Goal: Task Accomplishment & Management: Manage account settings

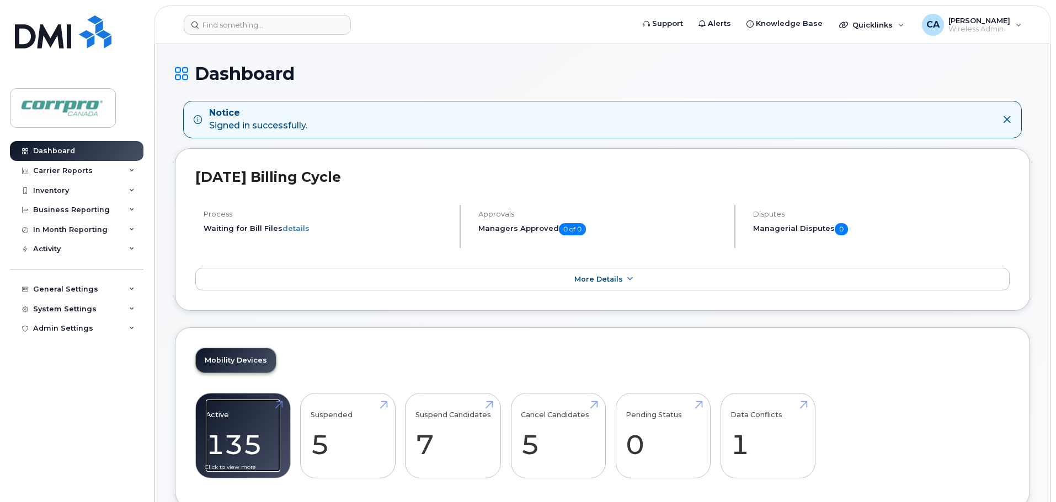
click at [261, 451] on link "Active 135 -11%" at bounding box center [243, 436] width 74 height 73
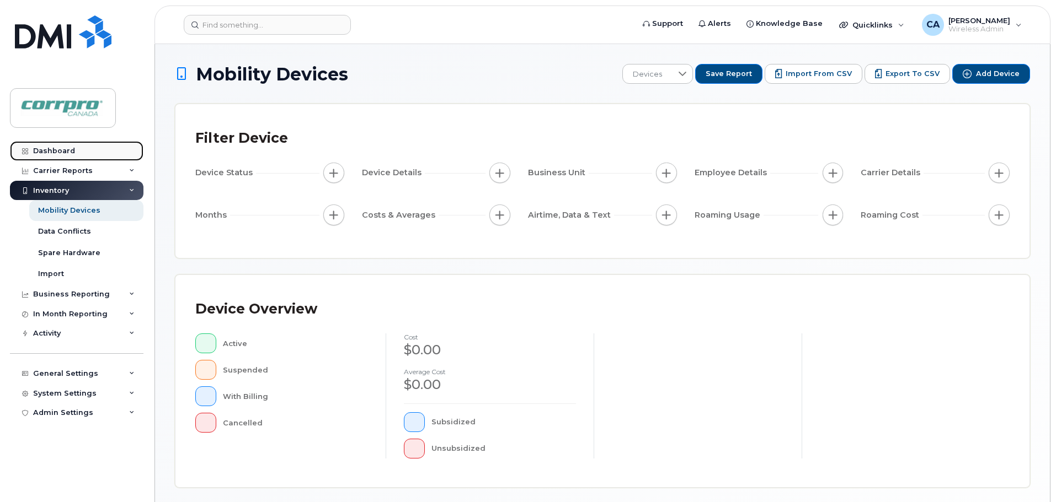
click at [64, 151] on div "Dashboard" at bounding box center [54, 151] width 42 height 9
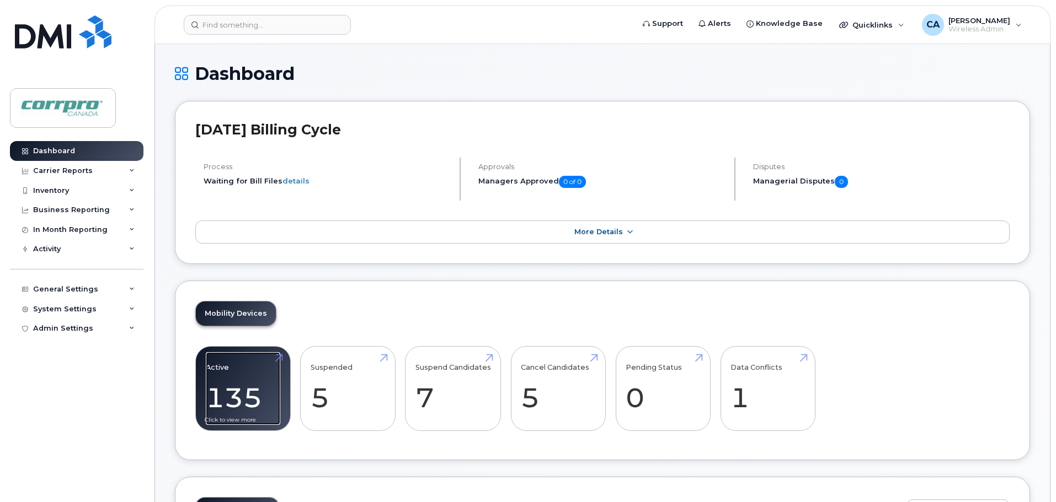
click at [248, 398] on link "Active 135 -11%" at bounding box center [243, 388] width 74 height 73
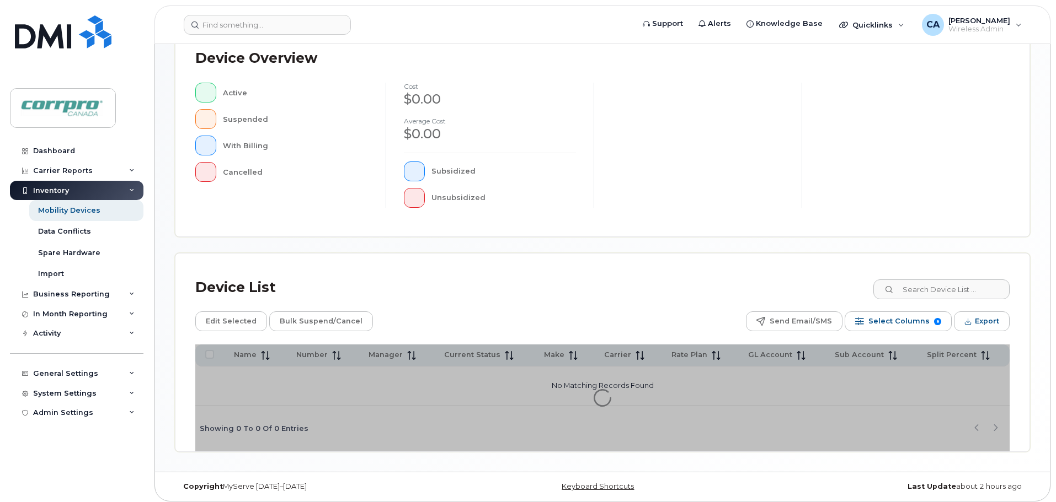
scroll to position [256, 0]
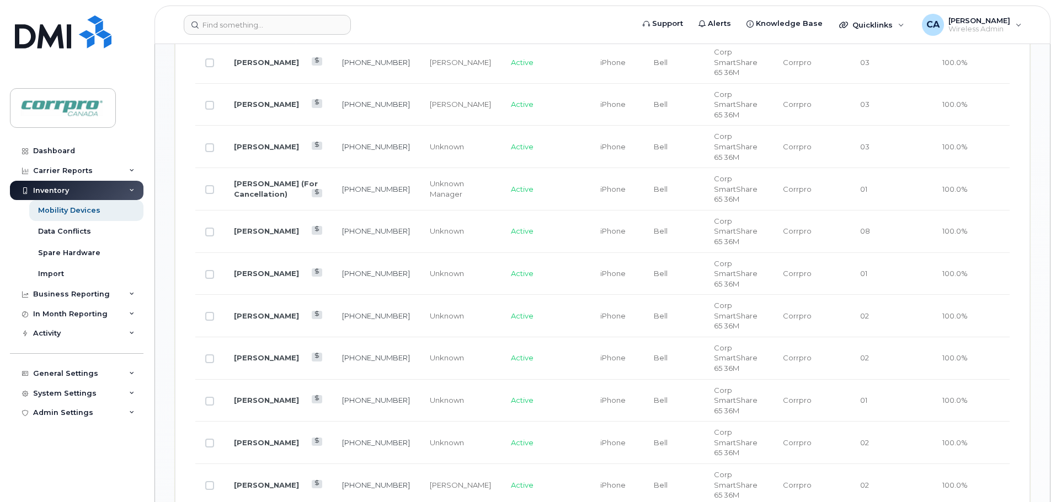
scroll to position [1083, 0]
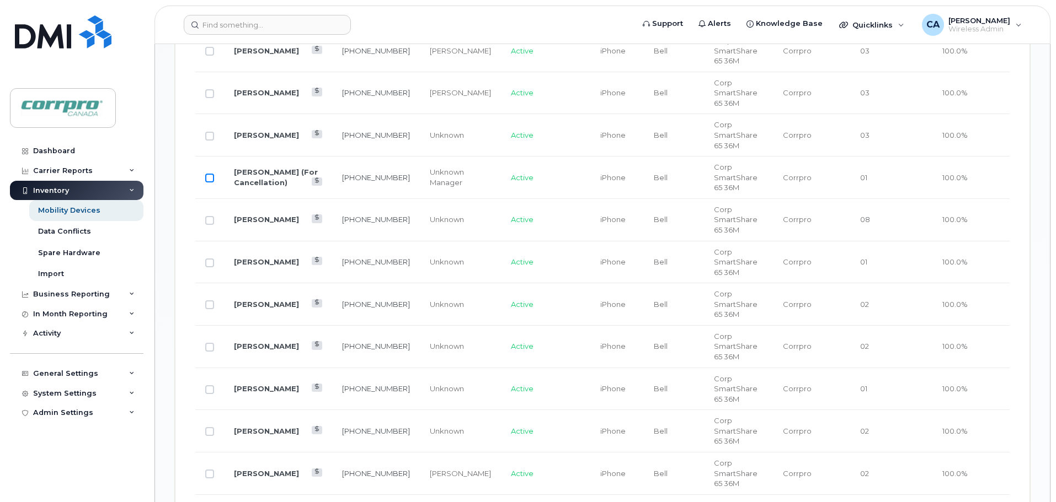
click at [208, 174] on input "Row Unselected" at bounding box center [209, 178] width 9 height 9
checkbox input "true"
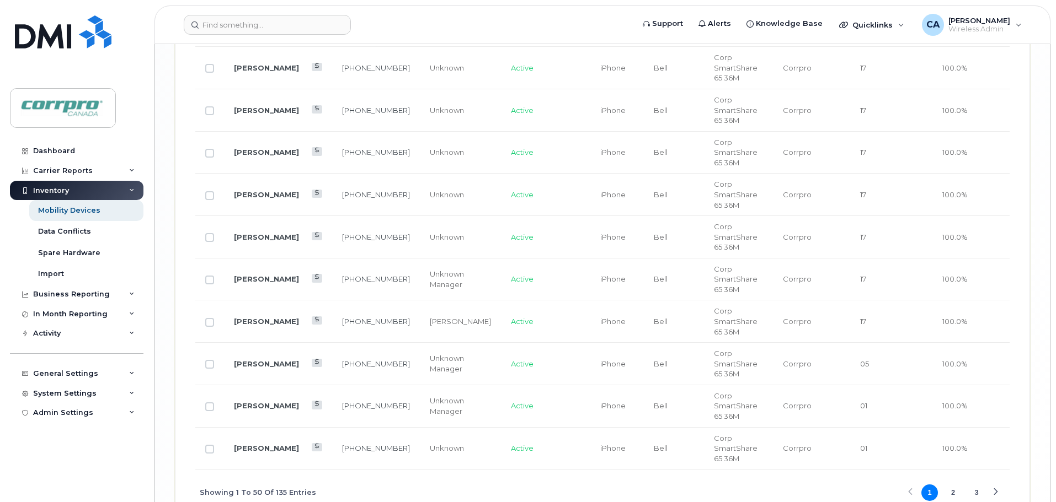
scroll to position [2351, 0]
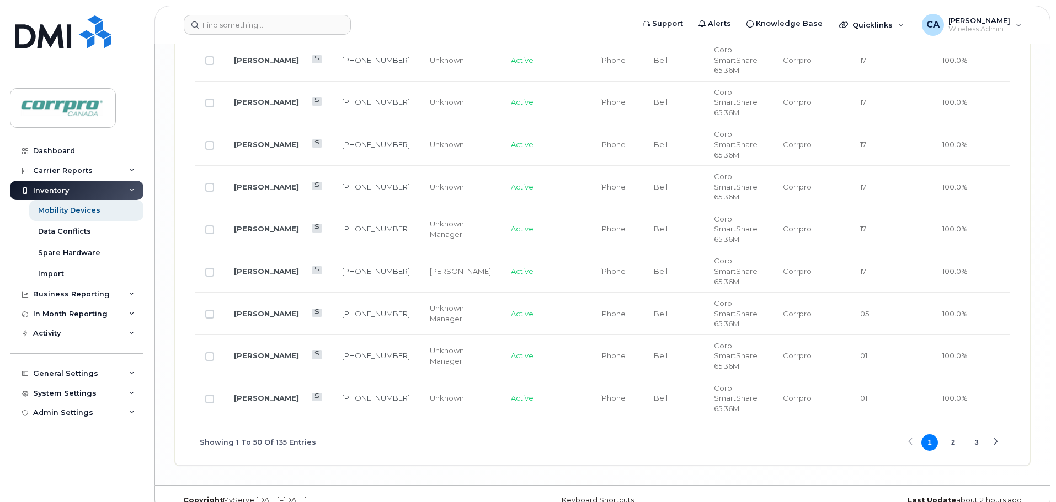
click at [953, 435] on button "2" at bounding box center [953, 443] width 17 height 17
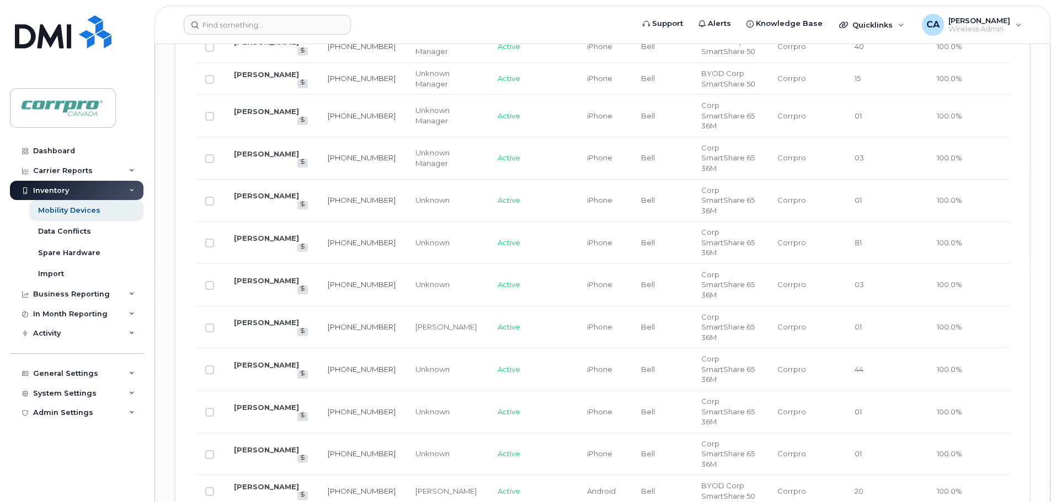
scroll to position [1839, 0]
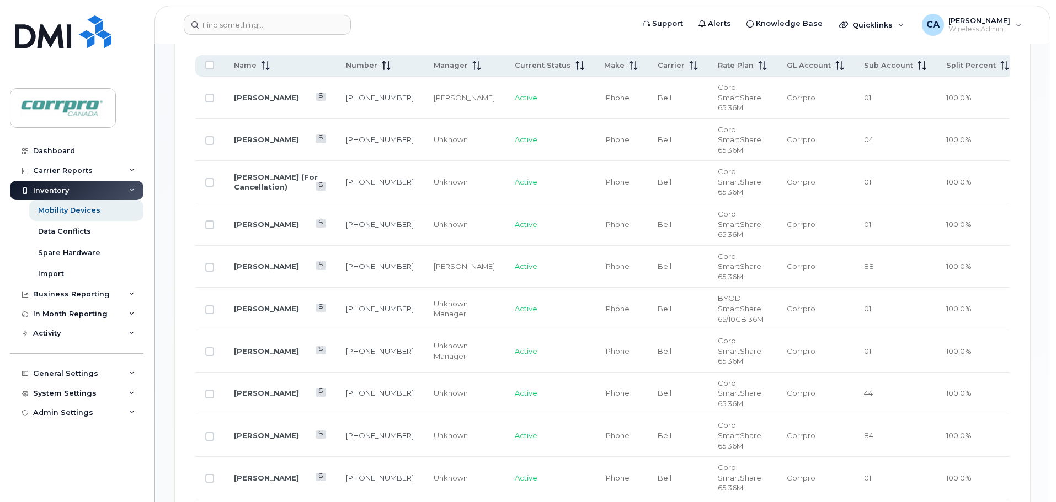
scroll to position [476, 0]
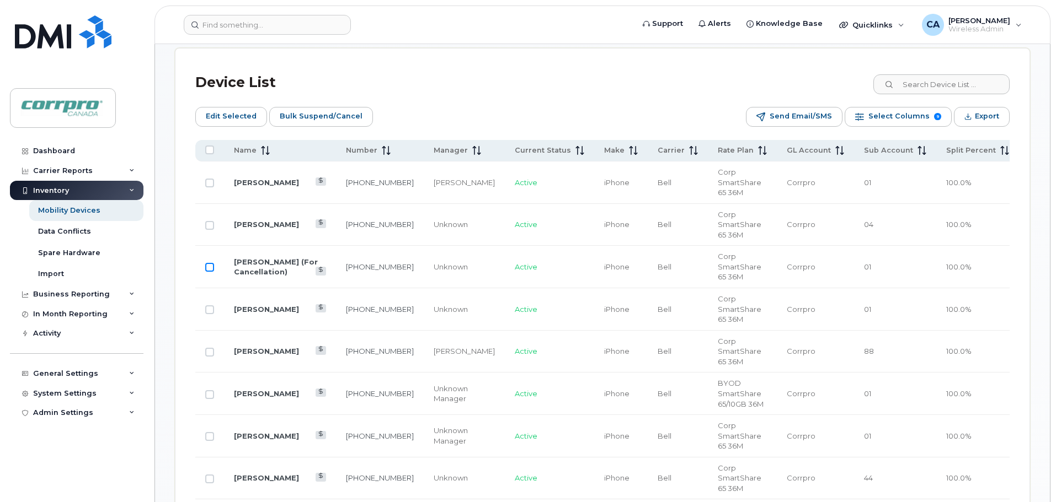
click at [211, 263] on input "Row Unselected" at bounding box center [209, 267] width 9 height 9
checkbox input "true"
click at [327, 122] on span "Bulk Suspend/Cancel" at bounding box center [321, 116] width 83 height 17
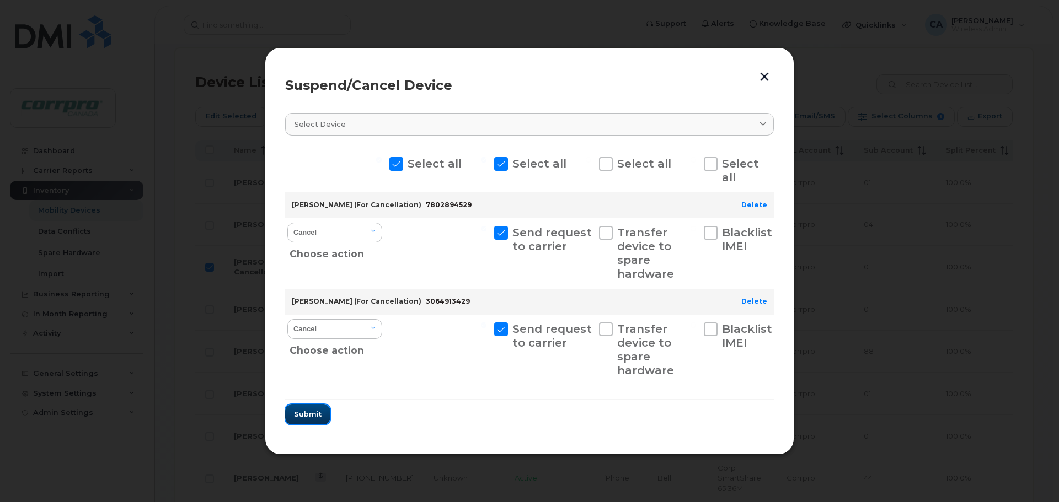
click at [306, 414] on span "Submit" at bounding box center [308, 414] width 28 height 10
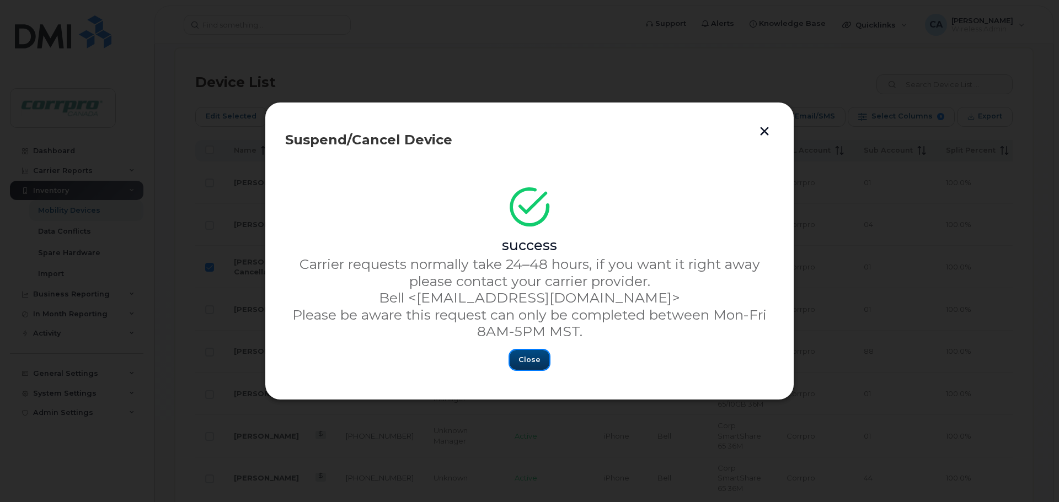
click at [531, 362] on span "Close" at bounding box center [529, 360] width 22 height 10
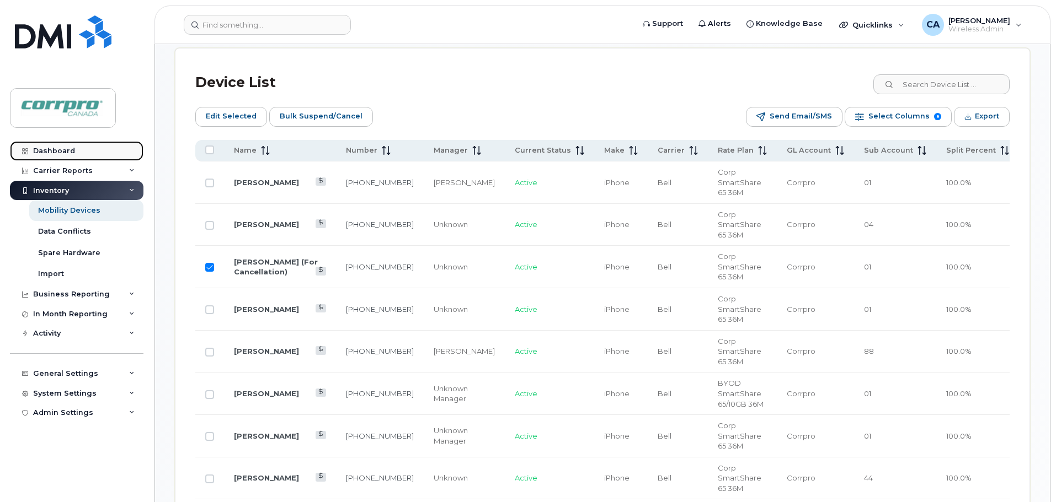
click at [67, 149] on div "Dashboard" at bounding box center [54, 151] width 42 height 9
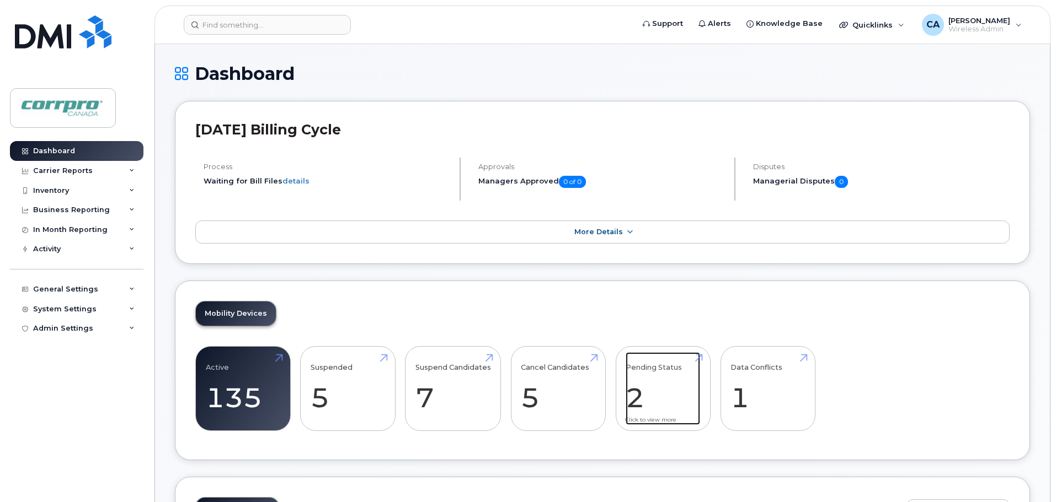
click at [639, 407] on link "Pending Status 2" at bounding box center [662, 388] width 74 height 73
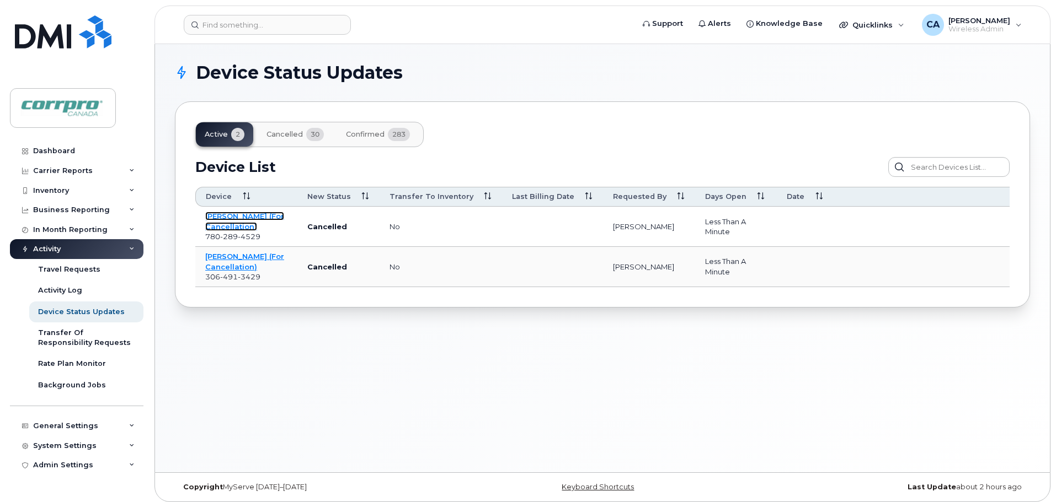
click at [223, 222] on link "Ahmar Javed (For Cancellation)" at bounding box center [244, 221] width 79 height 19
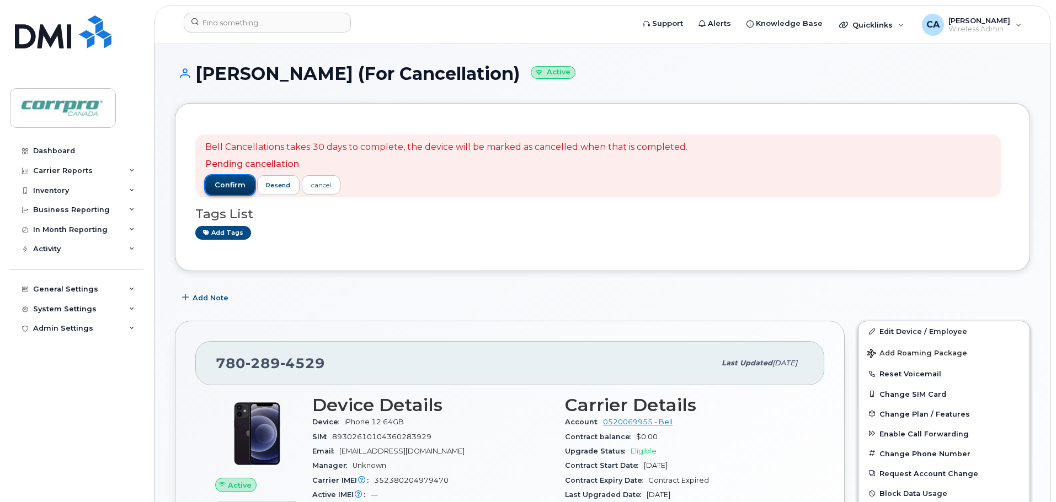
click at [227, 179] on button "confirm" at bounding box center [230, 185] width 50 height 20
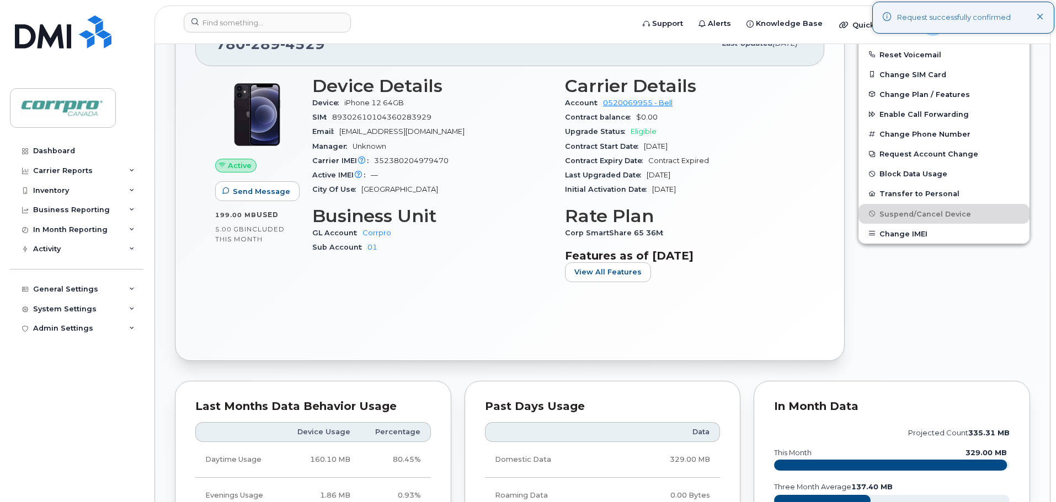
scroll to position [276, 0]
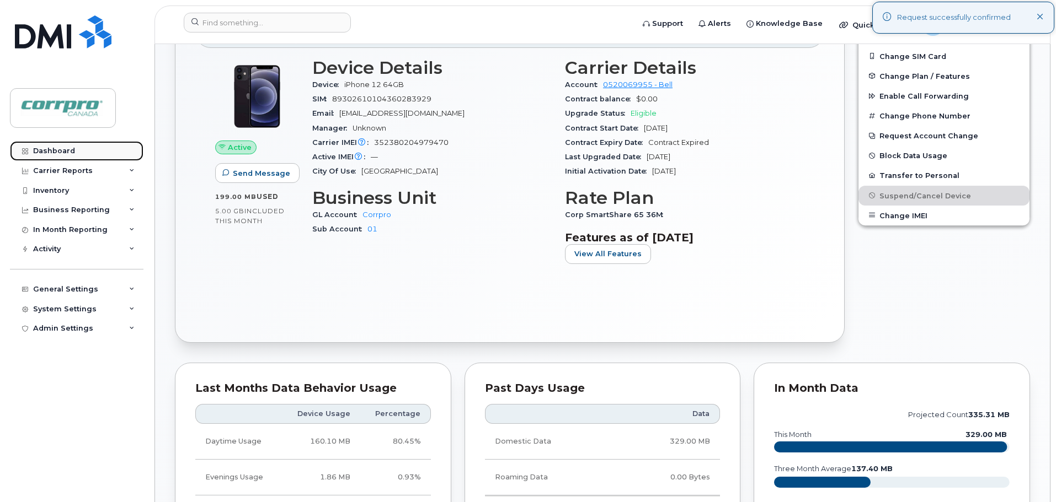
click at [70, 153] on div "Dashboard" at bounding box center [54, 151] width 42 height 9
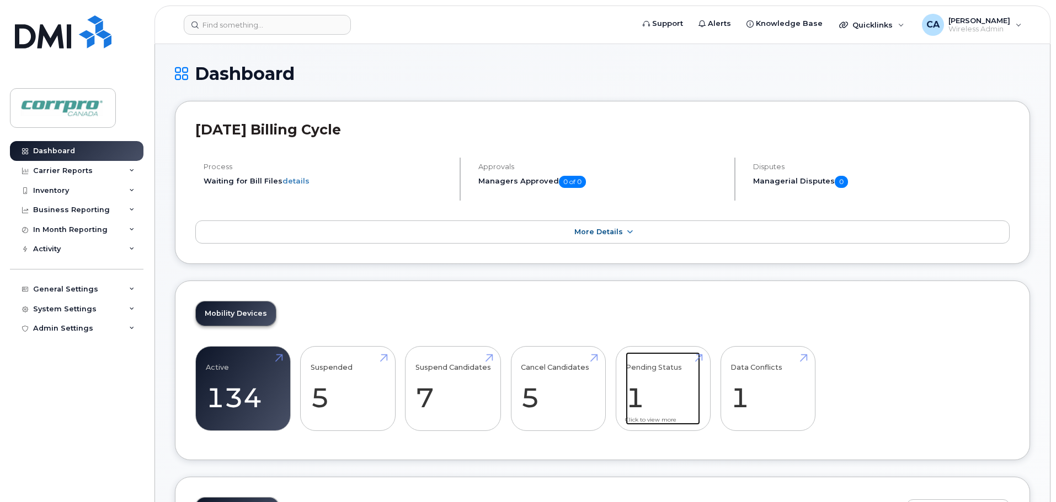
click at [633, 397] on link "Pending Status 1" at bounding box center [662, 388] width 74 height 73
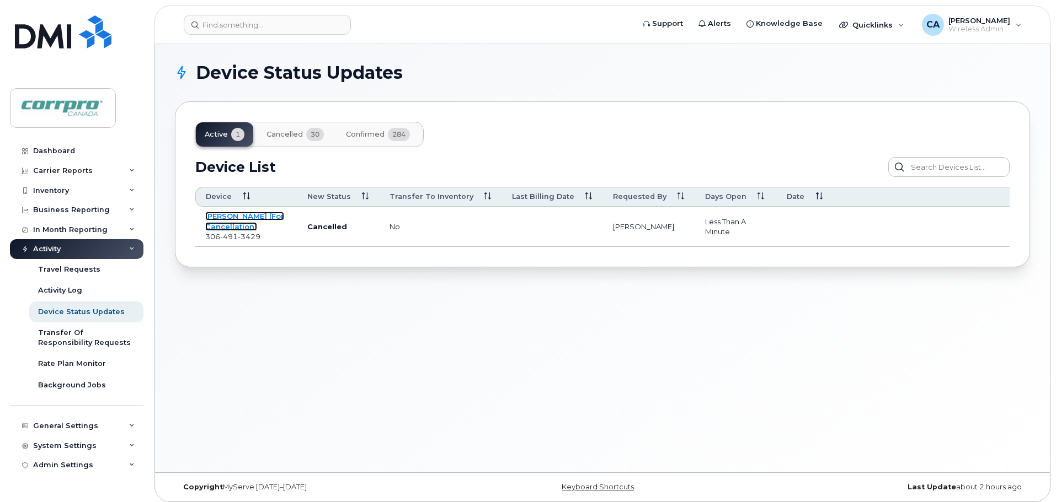
click at [238, 217] on link "[PERSON_NAME] (For Cancellation)" at bounding box center [244, 221] width 79 height 19
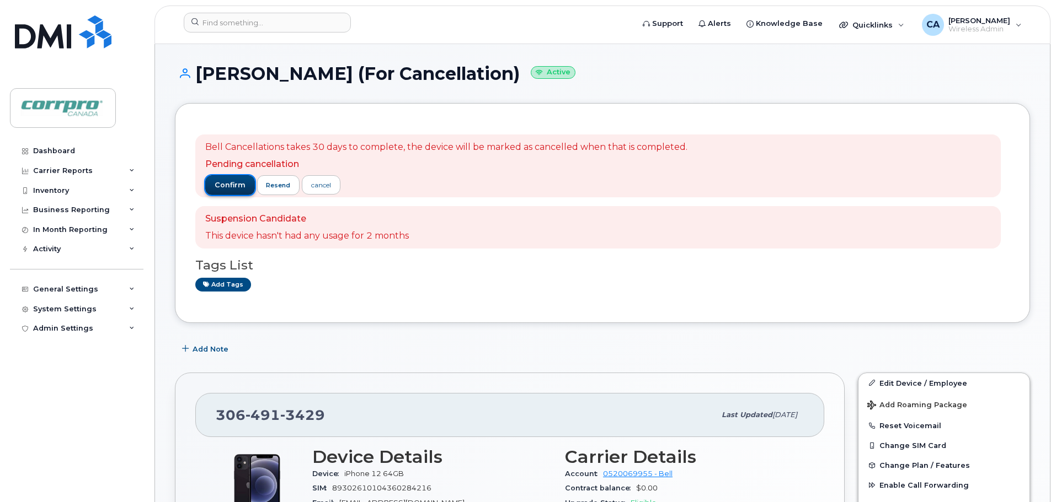
click at [235, 189] on span "confirm" at bounding box center [230, 185] width 31 height 10
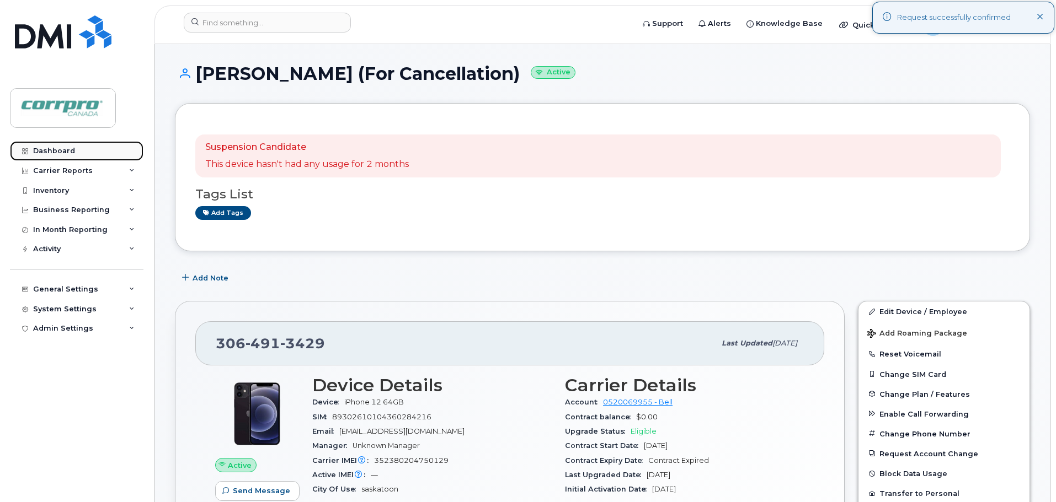
click at [62, 151] on div "Dashboard" at bounding box center [54, 151] width 42 height 9
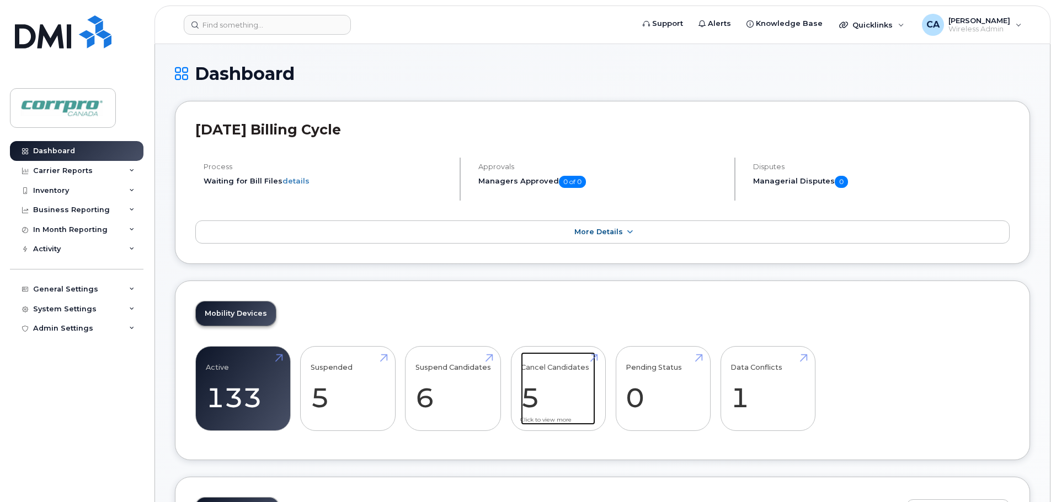
click at [531, 409] on link "Cancel Candidates 5" at bounding box center [558, 388] width 74 height 73
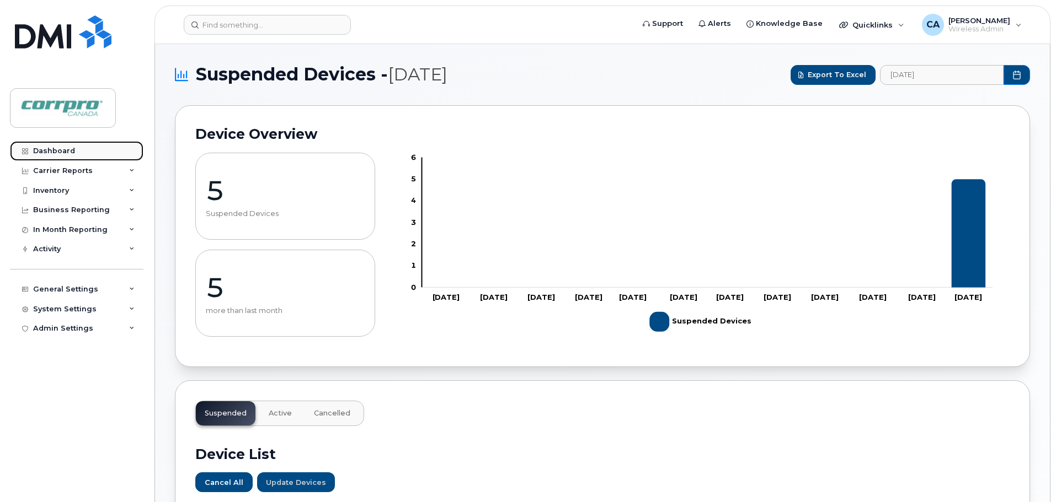
click at [77, 155] on link "Dashboard" at bounding box center [76, 151] width 133 height 20
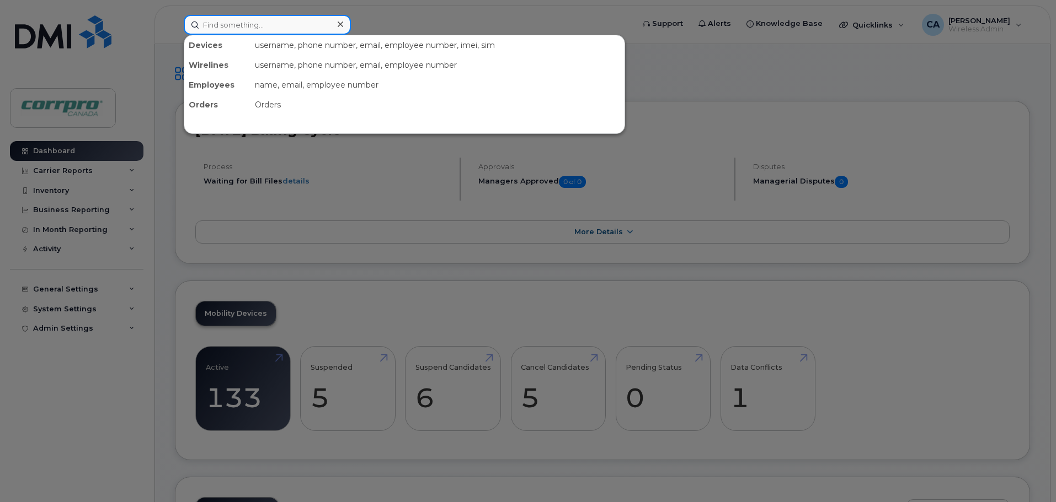
click at [266, 30] on input at bounding box center [267, 25] width 167 height 20
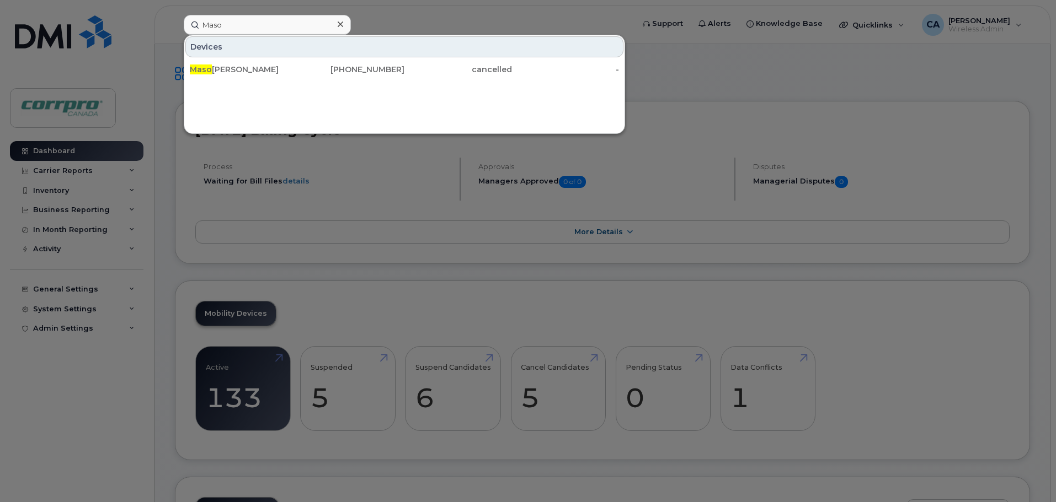
click at [55, 148] on div at bounding box center [528, 251] width 1056 height 502
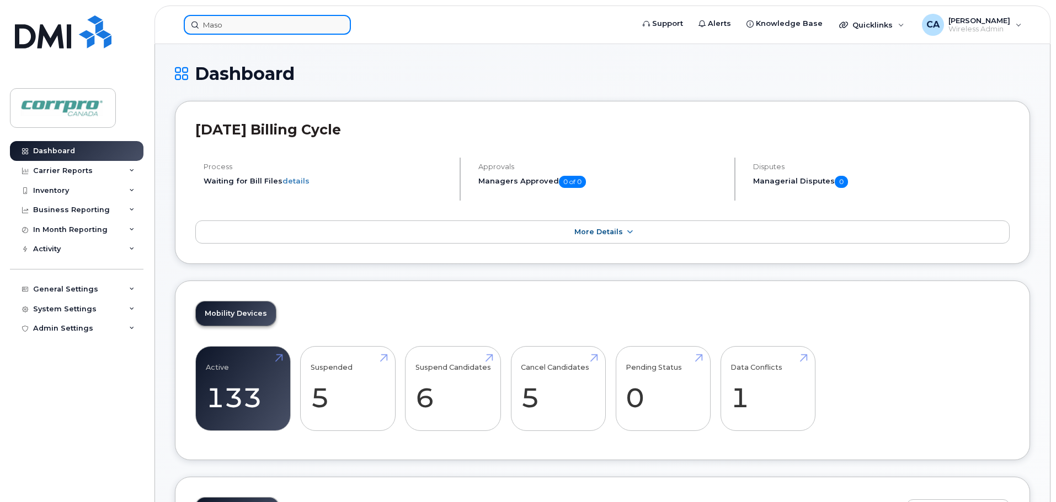
click at [249, 28] on input "Maso" at bounding box center [267, 25] width 167 height 20
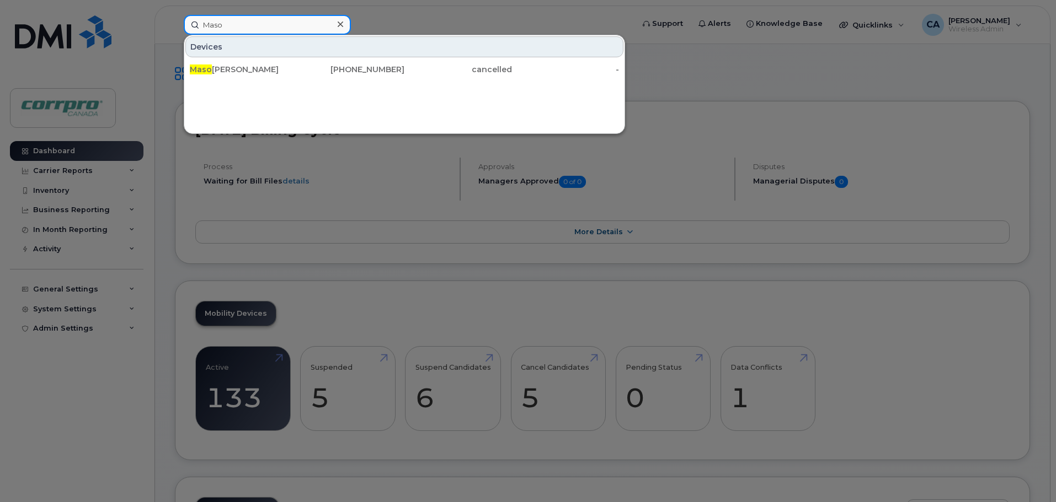
drag, startPoint x: 249, startPoint y: 28, endPoint x: 168, endPoint y: 28, distance: 81.1
click at [175, 28] on div "Maso Devices Maso od Heidari 587-341-6407 cancelled -" at bounding box center [405, 25] width 460 height 20
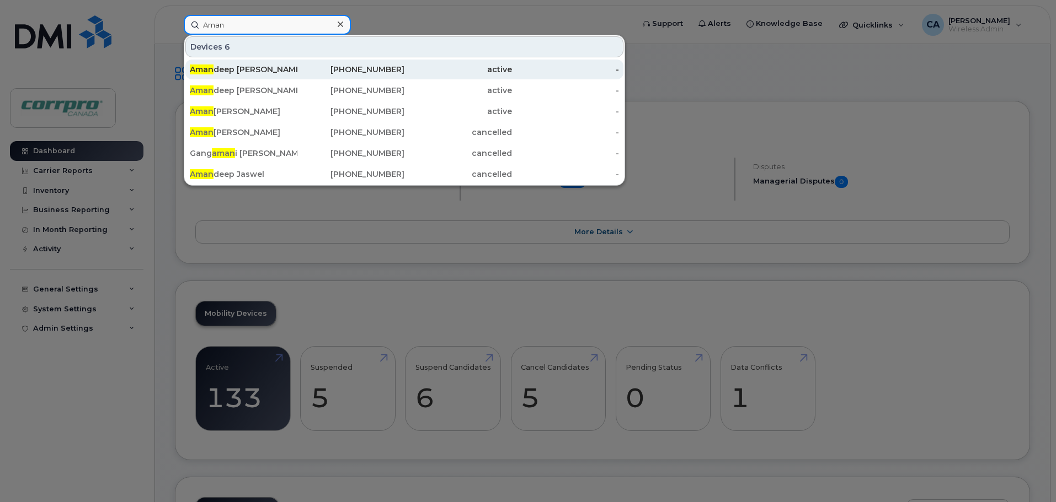
type input "Aman"
click at [254, 70] on div "Aman deep Thind" at bounding box center [244, 69] width 108 height 11
click at [240, 68] on div "Aman deep Thind" at bounding box center [244, 69] width 108 height 11
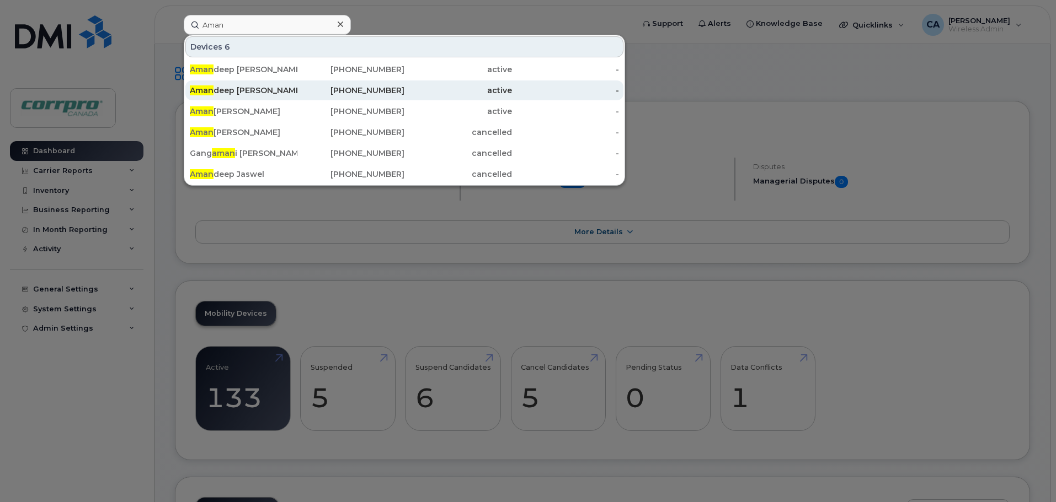
click at [230, 88] on div "Aman deep Thind" at bounding box center [244, 90] width 108 height 11
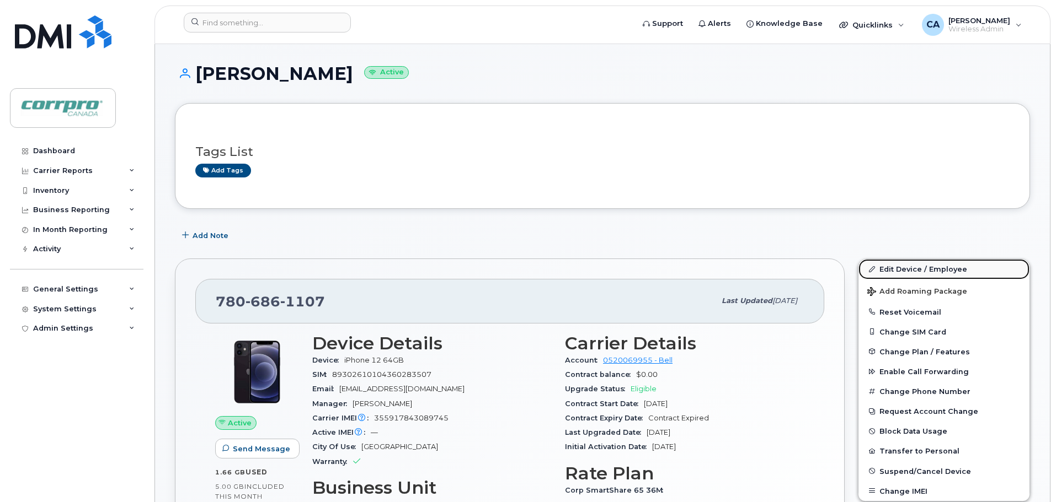
click at [928, 271] on link "Edit Device / Employee" at bounding box center [943, 269] width 171 height 20
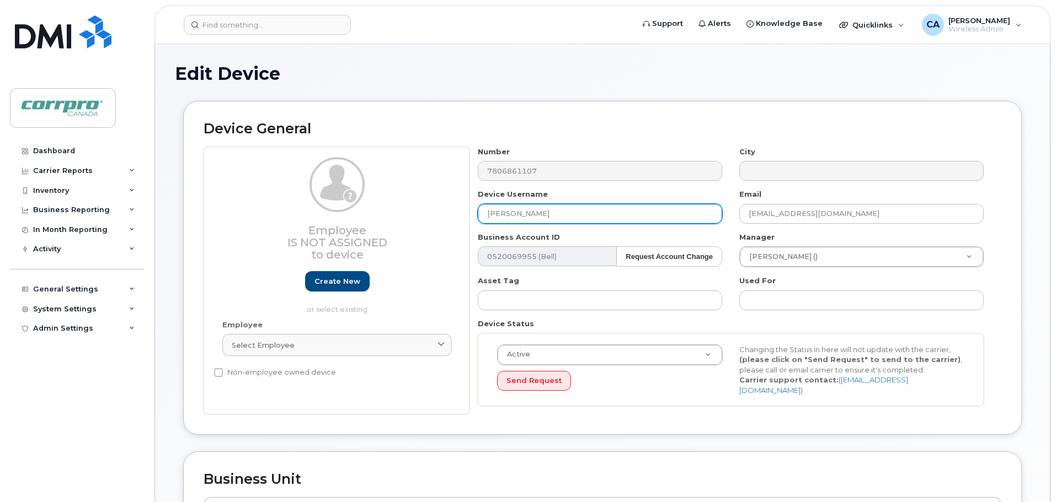
drag, startPoint x: 558, startPoint y: 213, endPoint x: 431, endPoint y: 216, distance: 126.9
click at [431, 216] on div "Employee Is not assigned to device Create new or select existing Employee Selec…" at bounding box center [603, 281] width 798 height 269
type input "Masood Heidari (For Cancellation)"
click at [436, 282] on div "Employee Is not assigned to device Create new or select existing" at bounding box center [336, 236] width 229 height 158
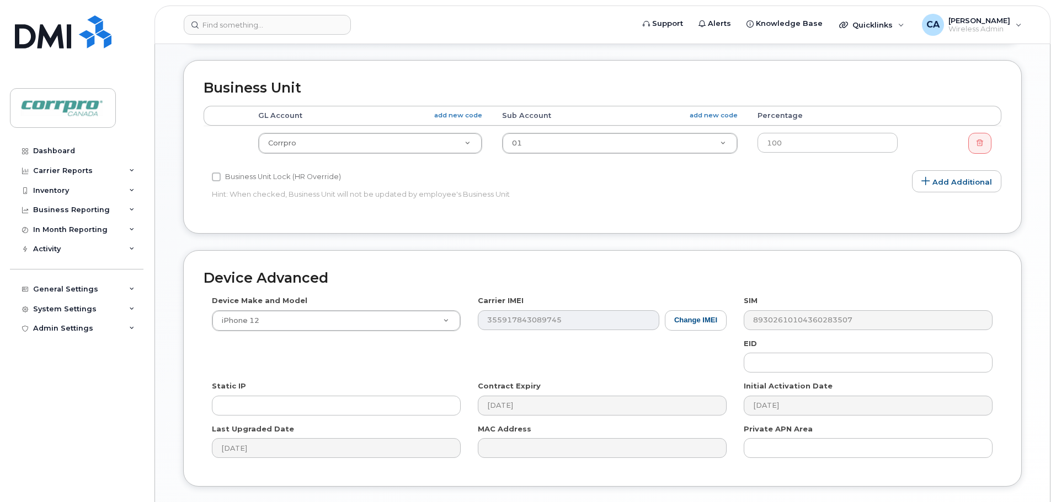
scroll to position [464, 0]
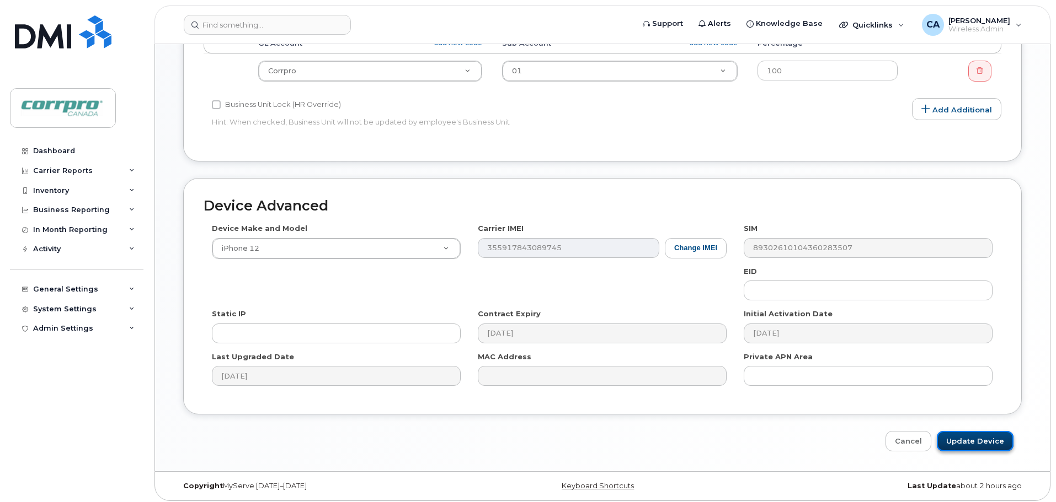
click at [970, 442] on input "Update Device" at bounding box center [975, 441] width 77 height 20
type input "Saving..."
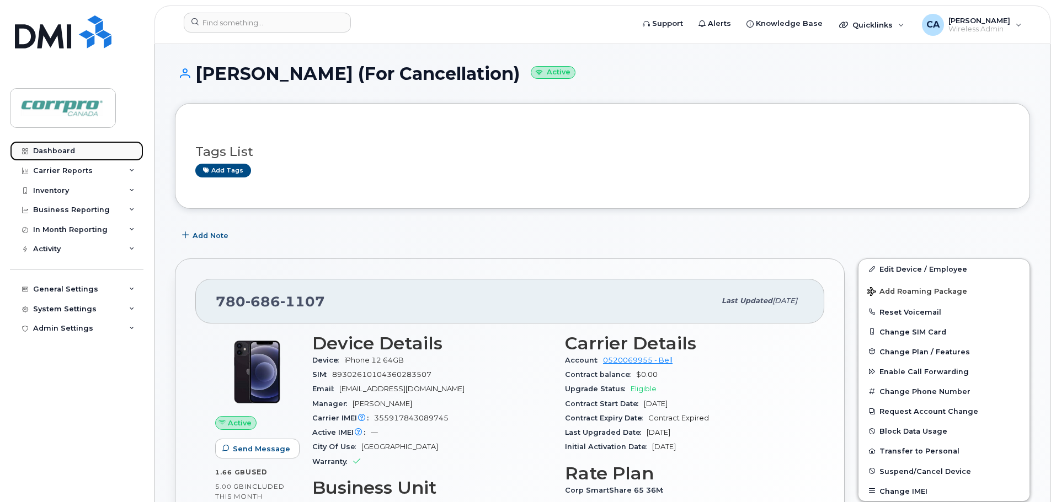
click at [66, 152] on div "Dashboard" at bounding box center [54, 151] width 42 height 9
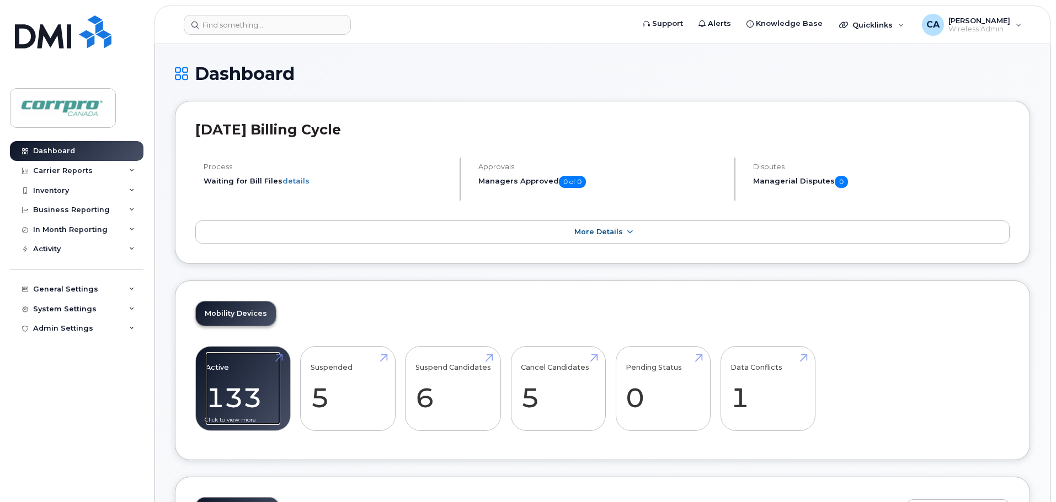
click at [243, 408] on link "Active 133 -12%" at bounding box center [243, 388] width 74 height 73
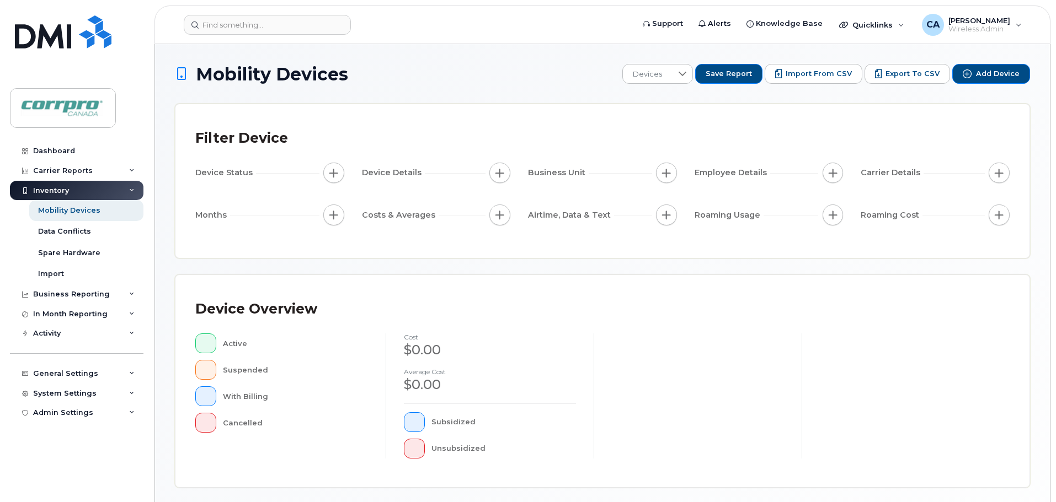
scroll to position [256, 0]
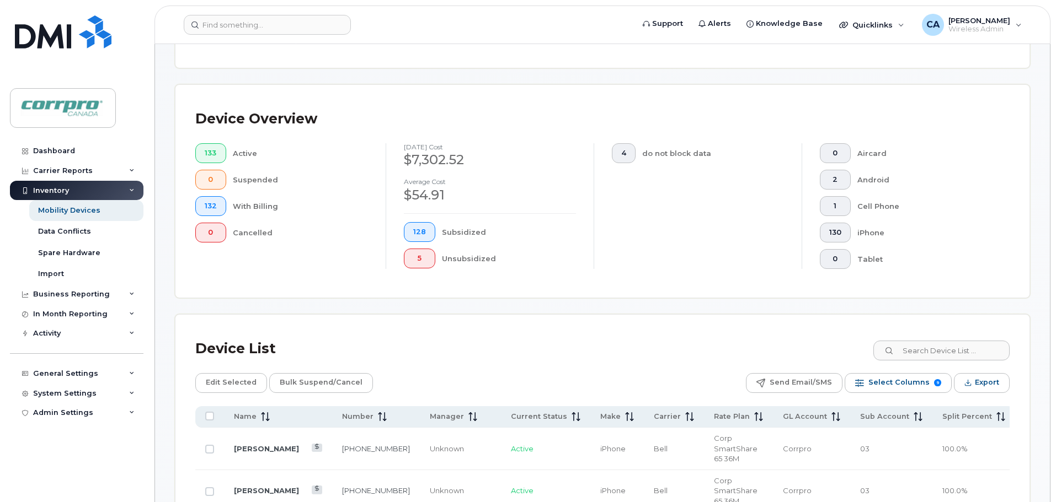
scroll to position [201, 0]
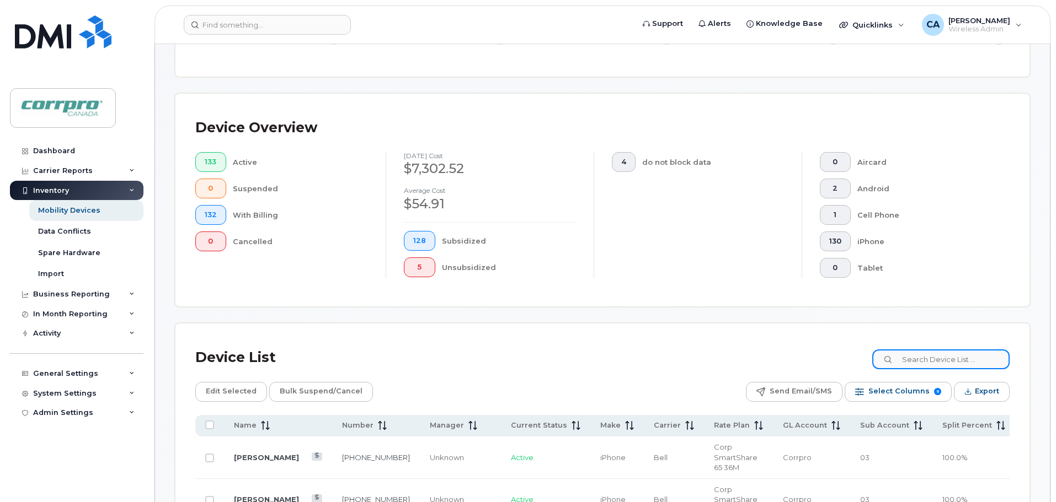
click at [944, 357] on input at bounding box center [940, 360] width 137 height 20
type input "Masood"
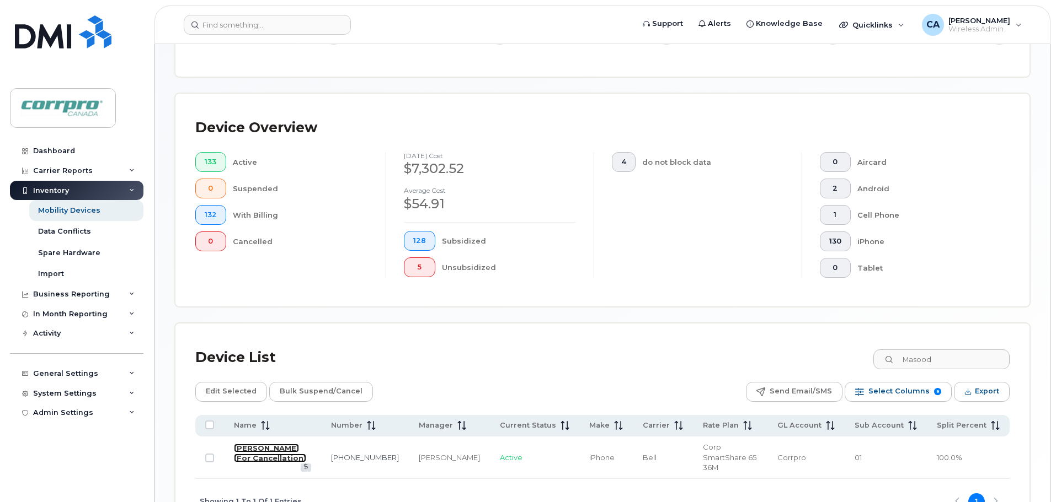
click at [260, 456] on link "[PERSON_NAME] (For Cancellation)" at bounding box center [270, 453] width 72 height 19
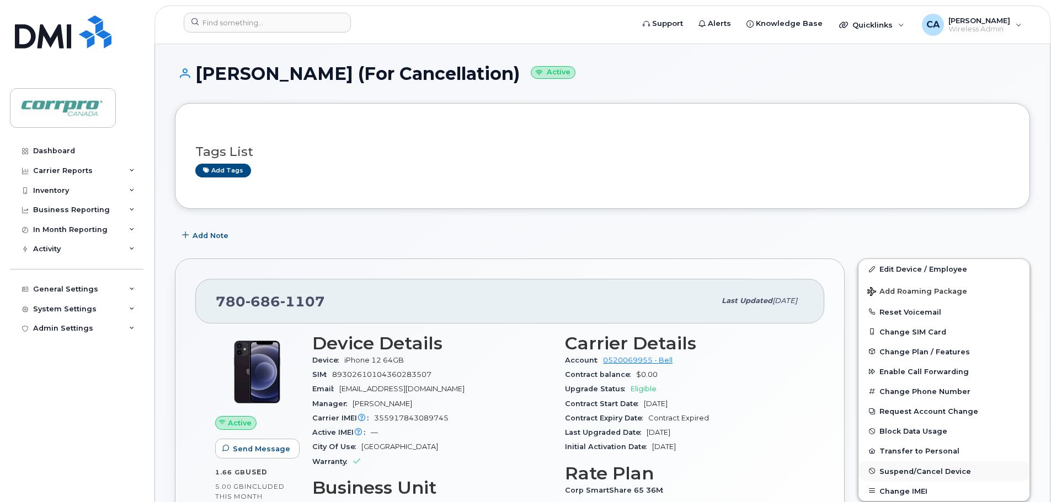
click at [940, 473] on span "Suspend/Cancel Device" at bounding box center [925, 471] width 92 height 8
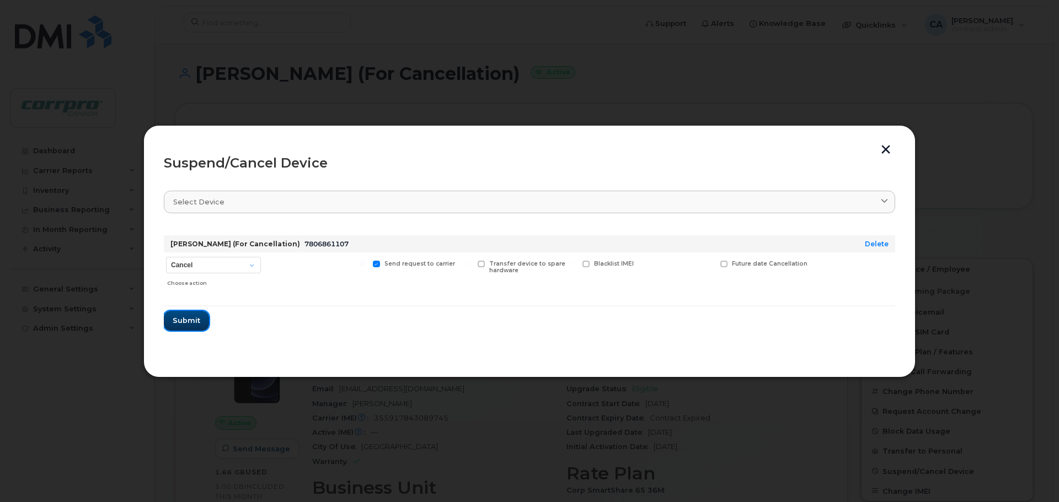
click at [185, 325] on span "Submit" at bounding box center [187, 320] width 28 height 10
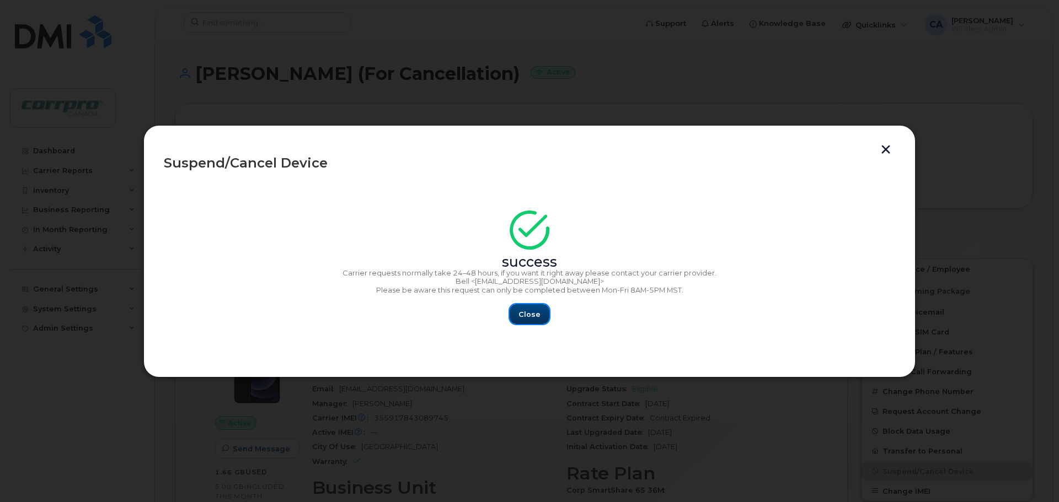
click at [540, 314] on button "Close" at bounding box center [530, 314] width 40 height 20
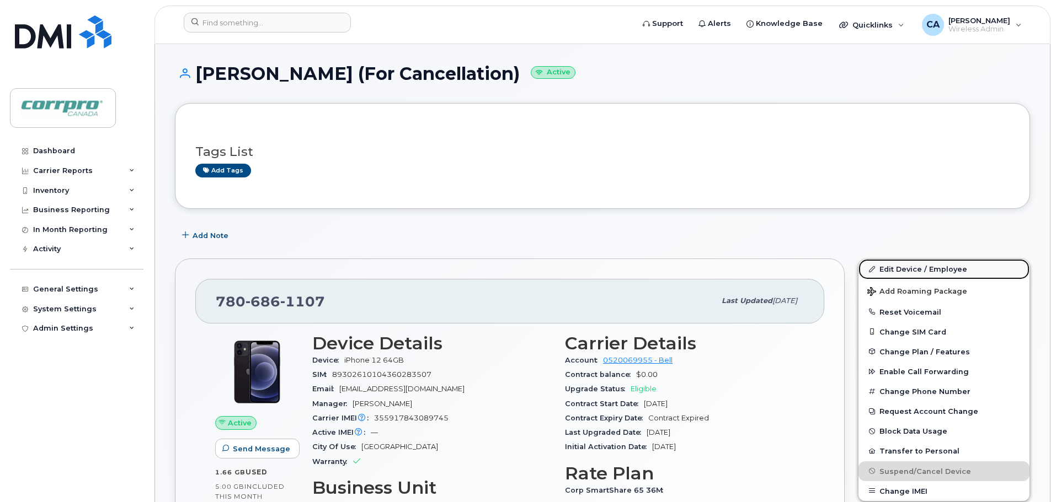
click at [882, 269] on link "Edit Device / Employee" at bounding box center [943, 269] width 171 height 20
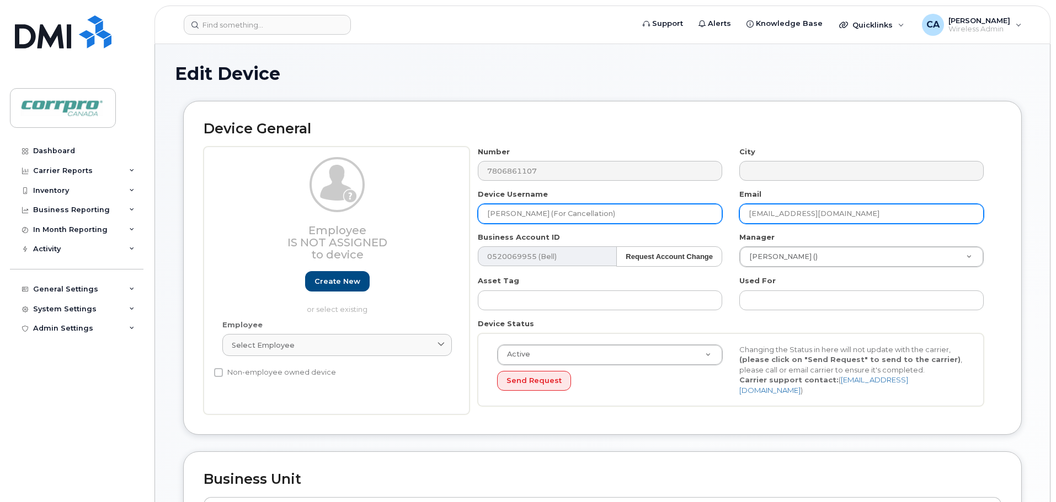
drag, startPoint x: 773, startPoint y: 214, endPoint x: 716, endPoint y: 222, distance: 56.8
click at [716, 222] on div "Number 7806861107 City Device Username [PERSON_NAME] (For Cancellation) Email […" at bounding box center [730, 281] width 523 height 269
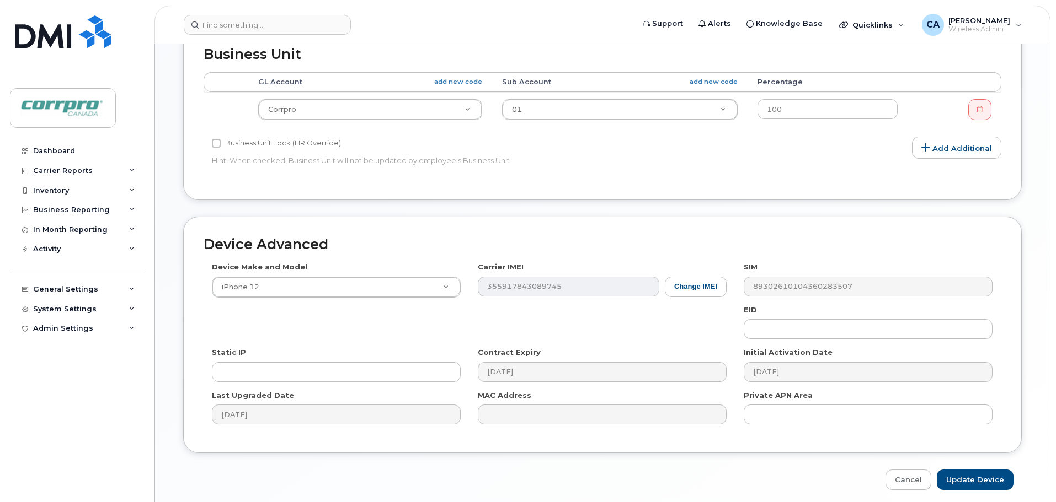
scroll to position [464, 0]
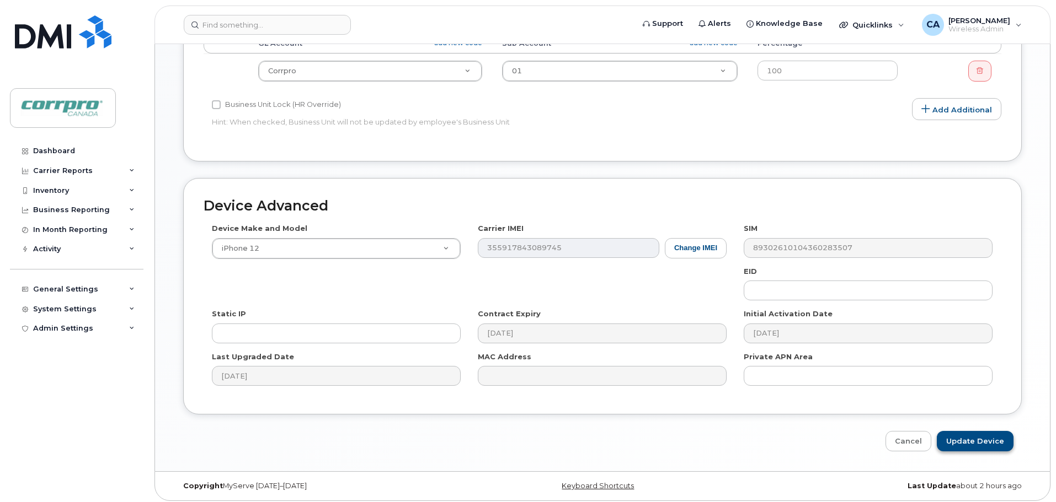
type input "[EMAIL_ADDRESS][DOMAIN_NAME]"
click at [994, 431] on input "Update Device" at bounding box center [975, 441] width 77 height 20
type input "Saving..."
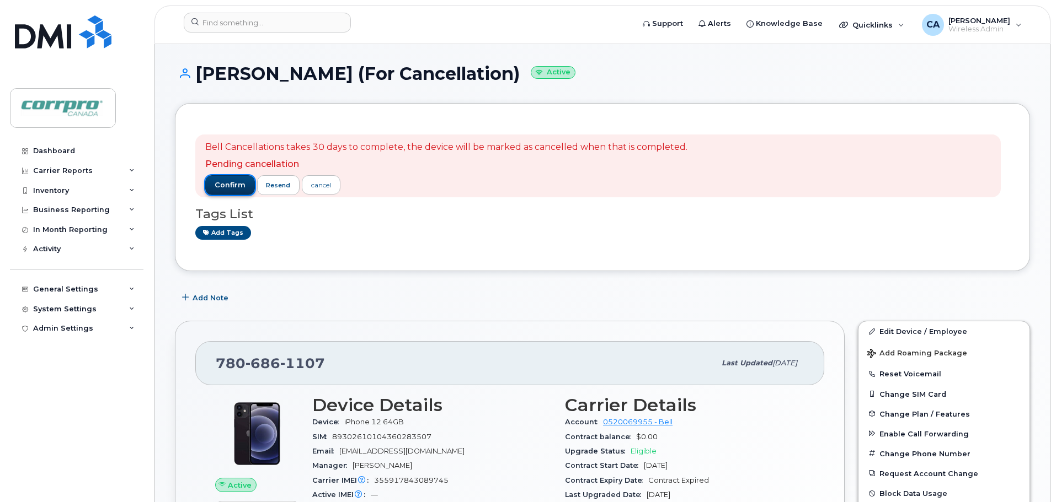
click at [229, 180] on span "confirm" at bounding box center [230, 185] width 31 height 10
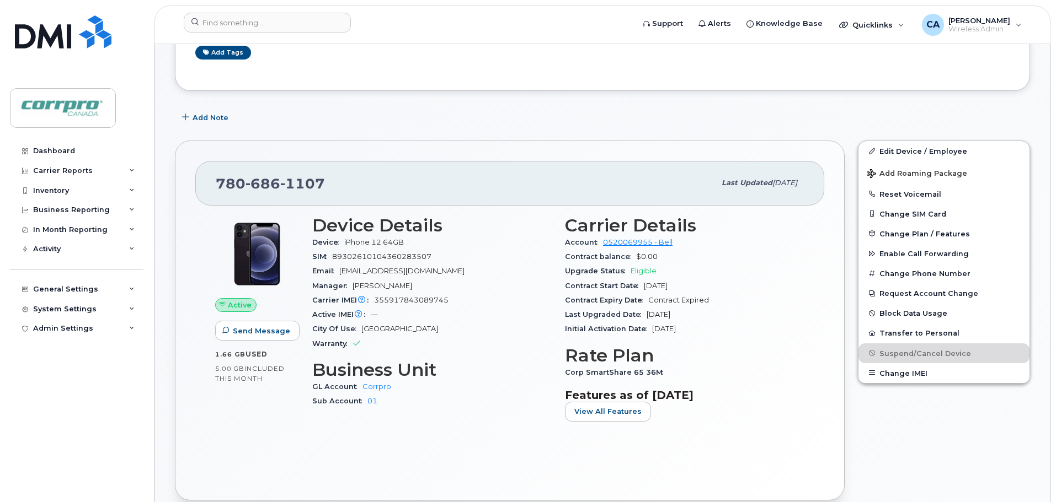
scroll to position [55, 0]
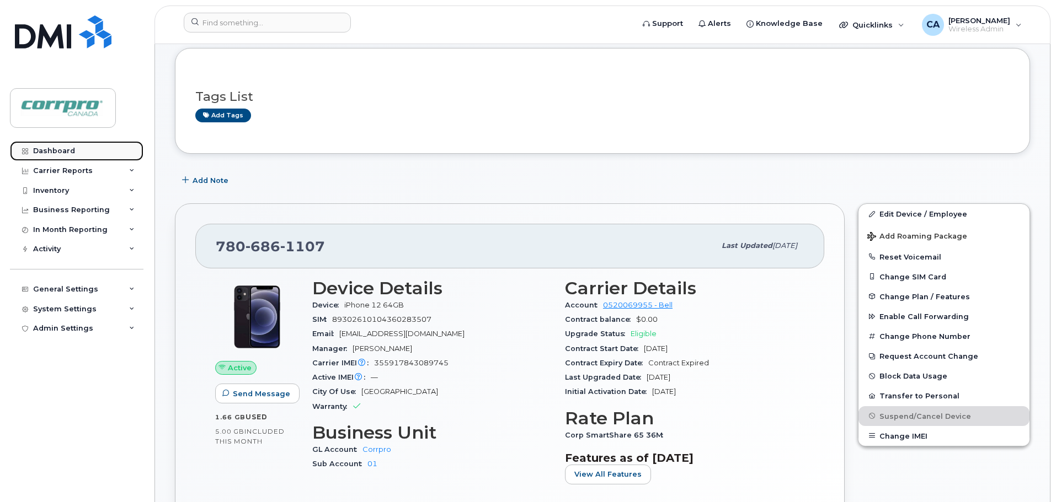
click at [84, 149] on link "Dashboard" at bounding box center [76, 151] width 133 height 20
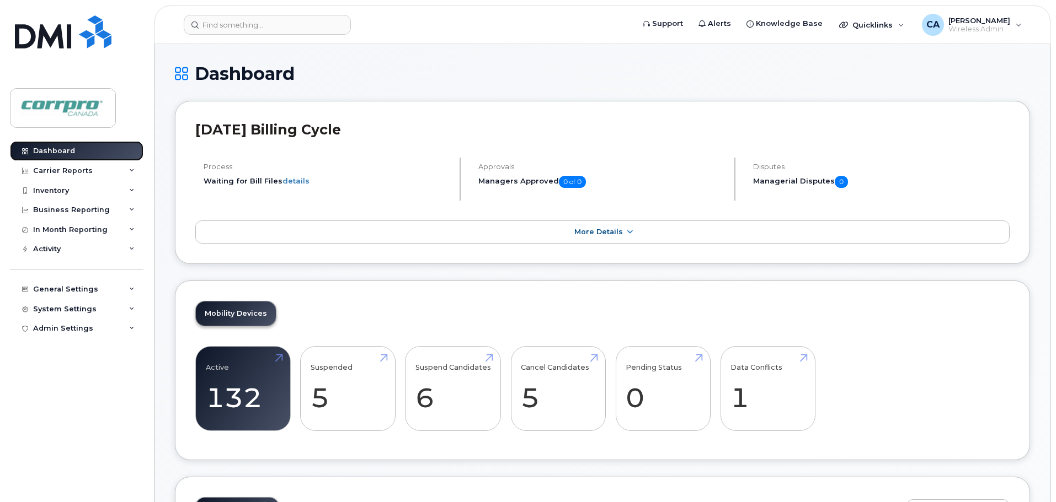
click at [62, 145] on link "Dashboard" at bounding box center [76, 151] width 133 height 20
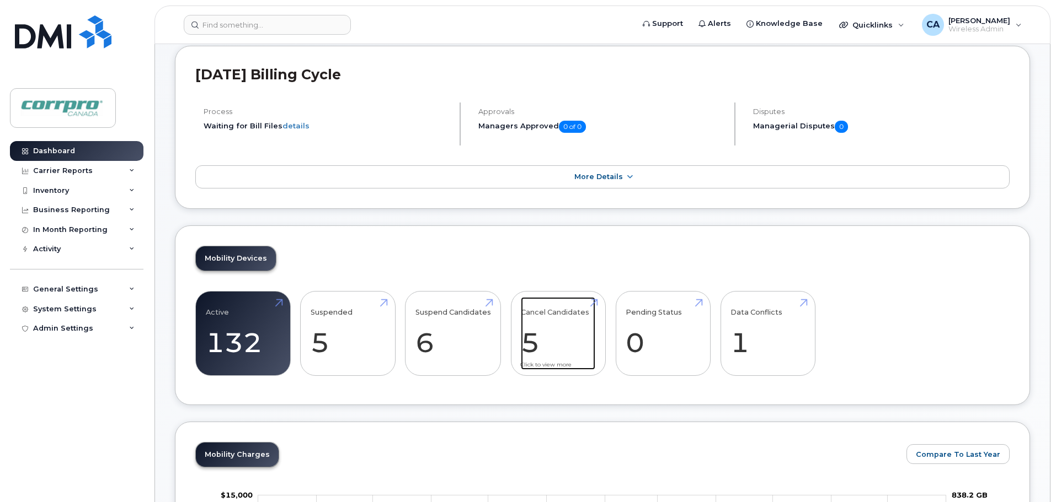
click at [532, 337] on link "Cancel Candidates 5" at bounding box center [558, 333] width 74 height 73
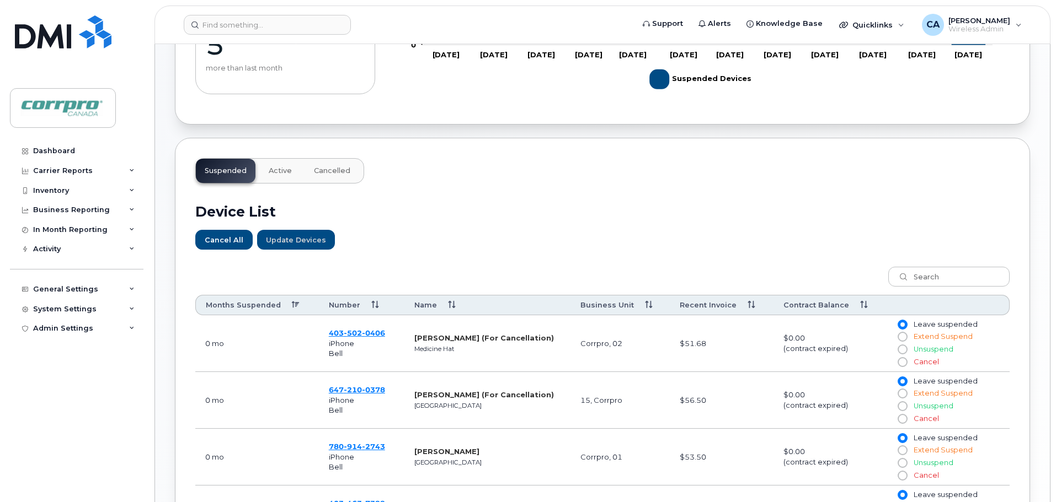
scroll to position [331, 0]
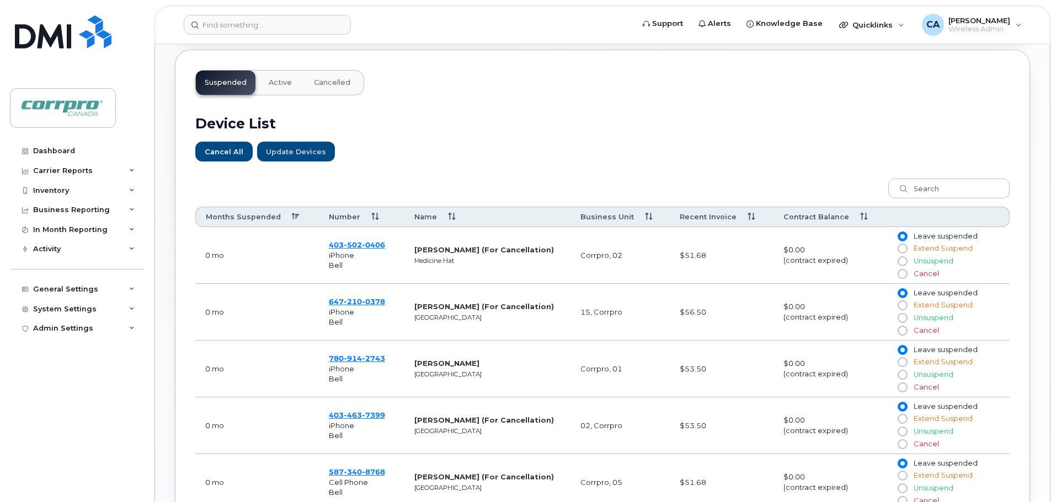
click at [903, 276] on input "Cancel" at bounding box center [901, 274] width 9 height 9
radio input "true"
click at [905, 331] on input "Cancel" at bounding box center [901, 331] width 9 height 9
radio input "true"
click at [905, 388] on input "Cancel" at bounding box center [901, 387] width 9 height 9
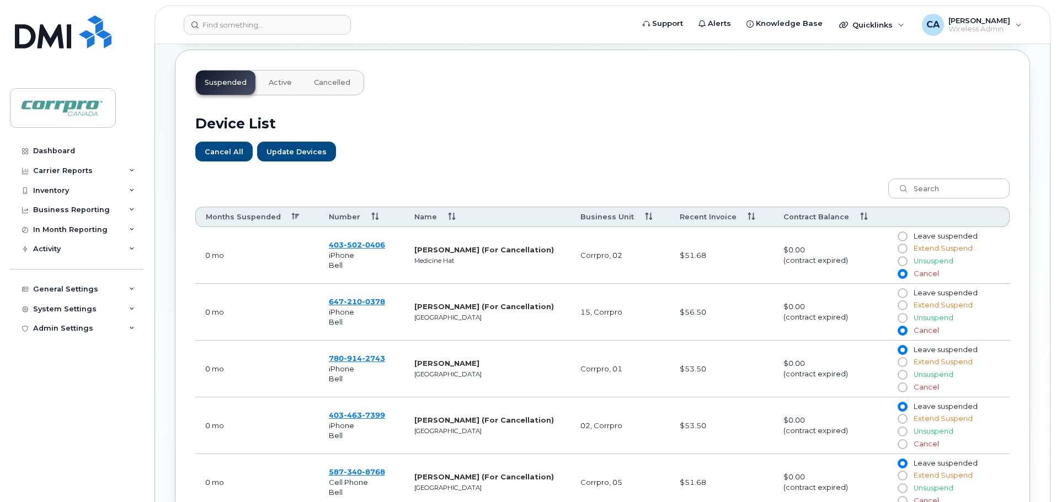
radio input "true"
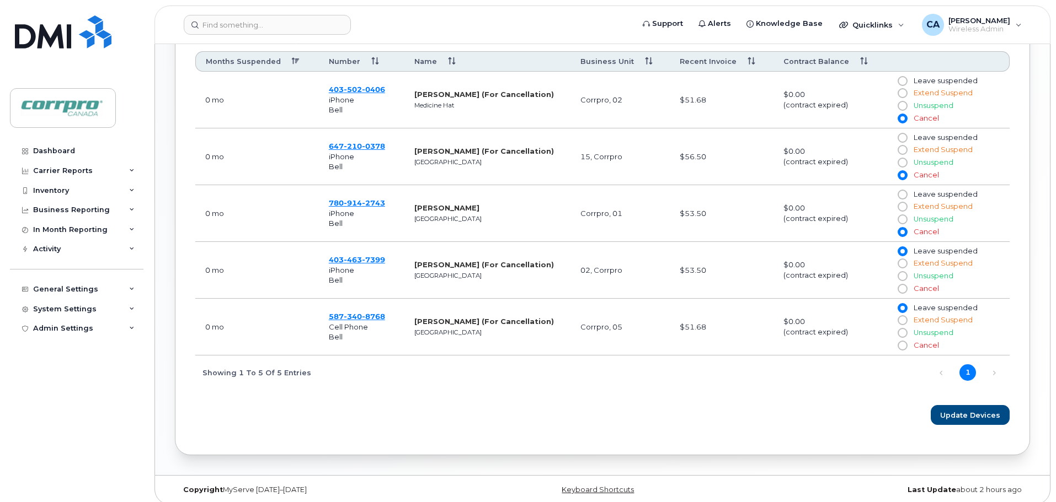
scroll to position [495, 0]
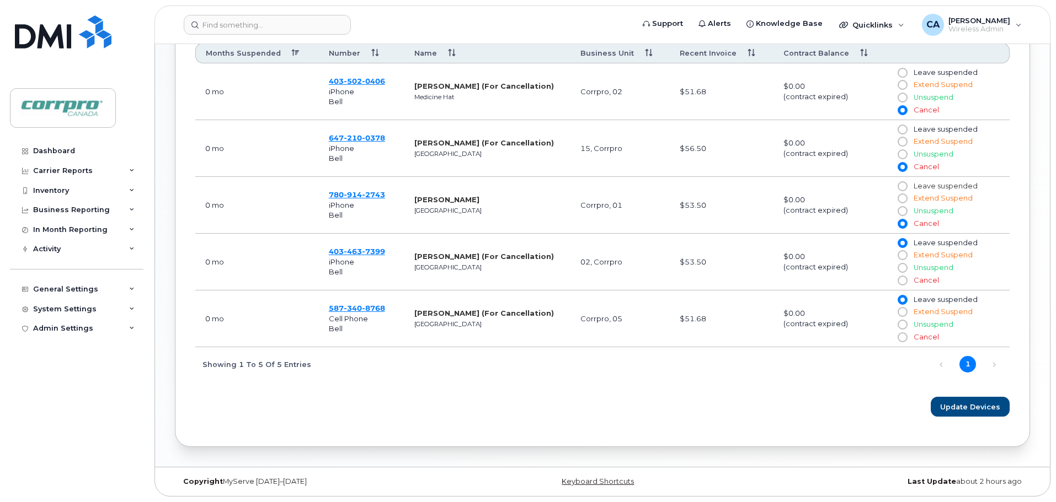
click at [905, 187] on input "Leave suspended" at bounding box center [901, 186] width 9 height 9
radio input "true"
click at [902, 334] on input "Cancel" at bounding box center [901, 337] width 9 height 9
radio input "true"
click at [902, 283] on input "Cancel" at bounding box center [901, 280] width 9 height 9
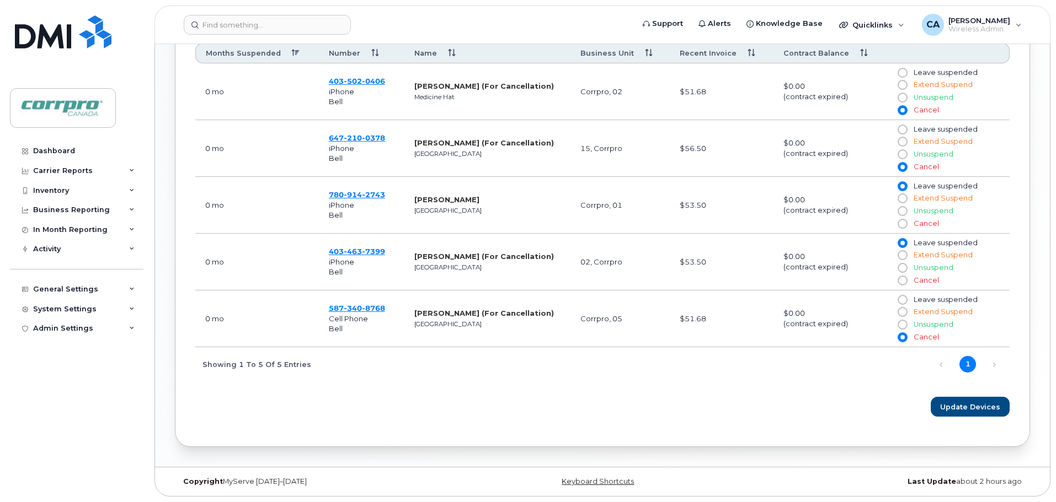
radio input "true"
click at [948, 407] on span "Update Devices" at bounding box center [970, 407] width 60 height 10
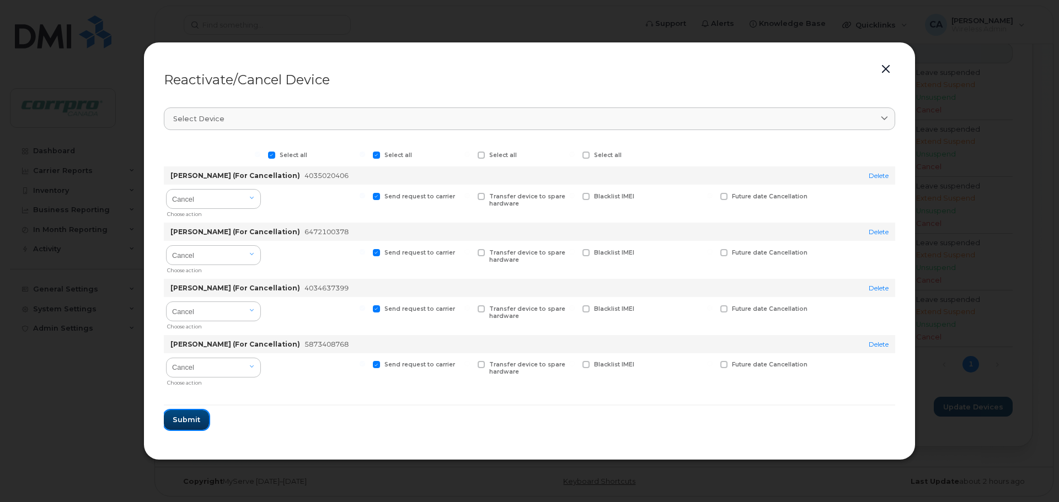
click at [186, 424] on span "Submit" at bounding box center [187, 420] width 28 height 10
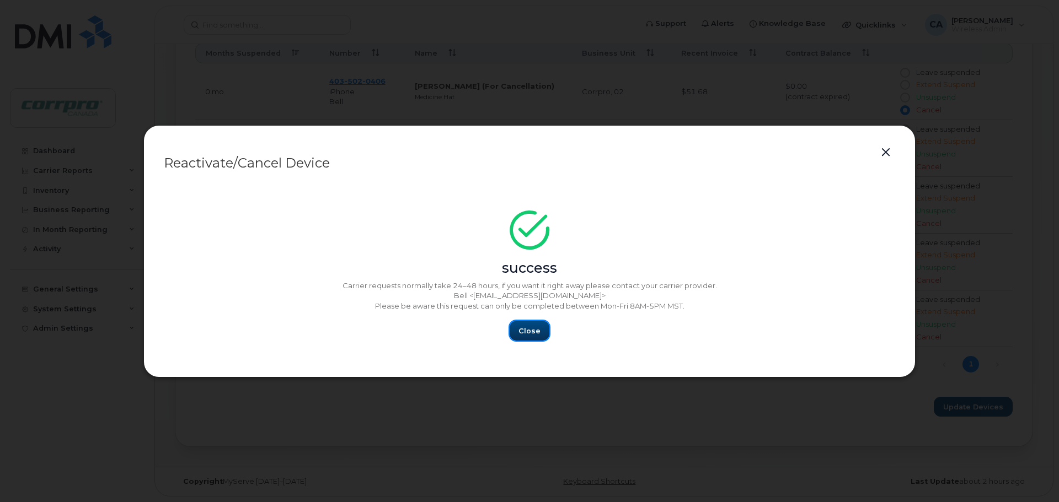
click at [541, 334] on button "Close" at bounding box center [530, 331] width 40 height 20
click at [527, 336] on span "Close" at bounding box center [529, 331] width 22 height 10
click at [890, 153] on button "button" at bounding box center [886, 152] width 17 height 15
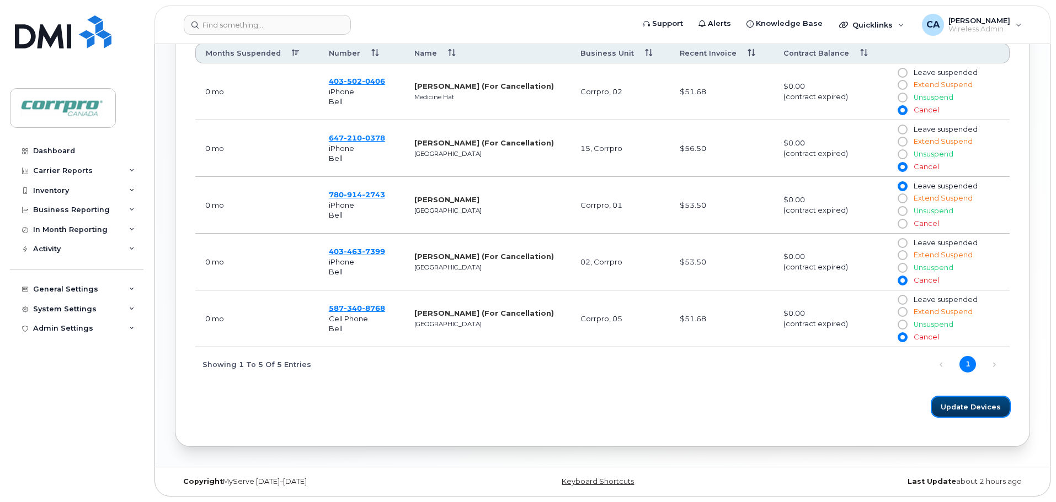
click at [960, 405] on span "Update Devices" at bounding box center [970, 407] width 60 height 10
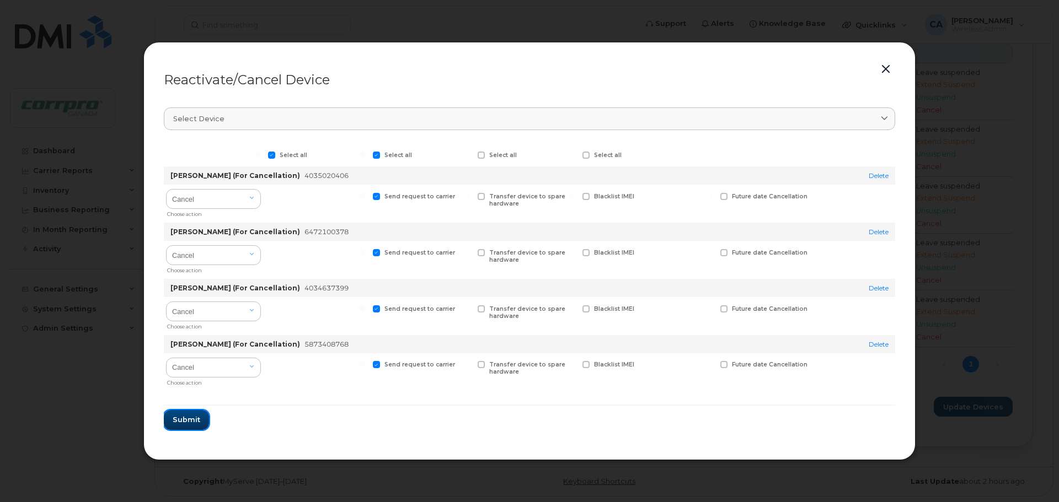
click at [173, 418] on span "Submit" at bounding box center [187, 420] width 28 height 10
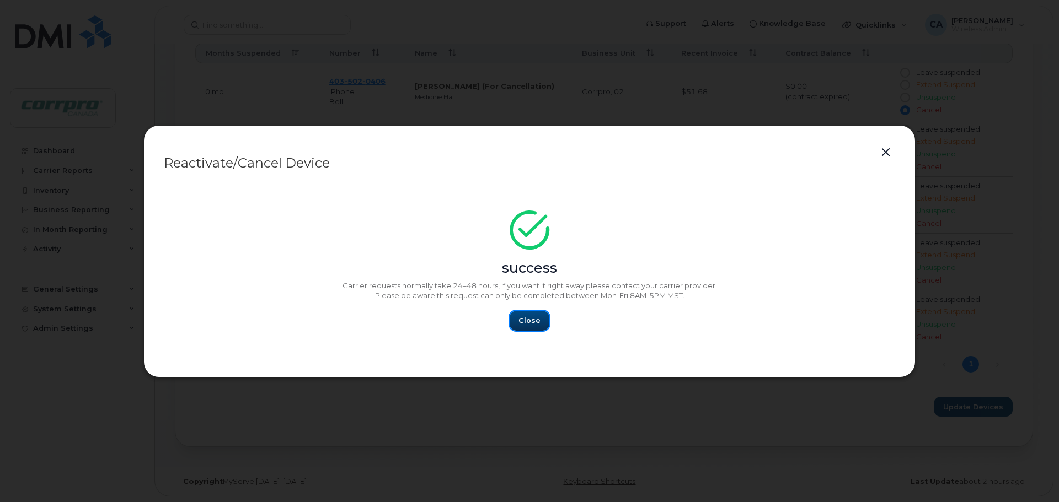
click at [529, 322] on span "Close" at bounding box center [529, 320] width 22 height 10
click at [887, 151] on button "button" at bounding box center [886, 152] width 17 height 15
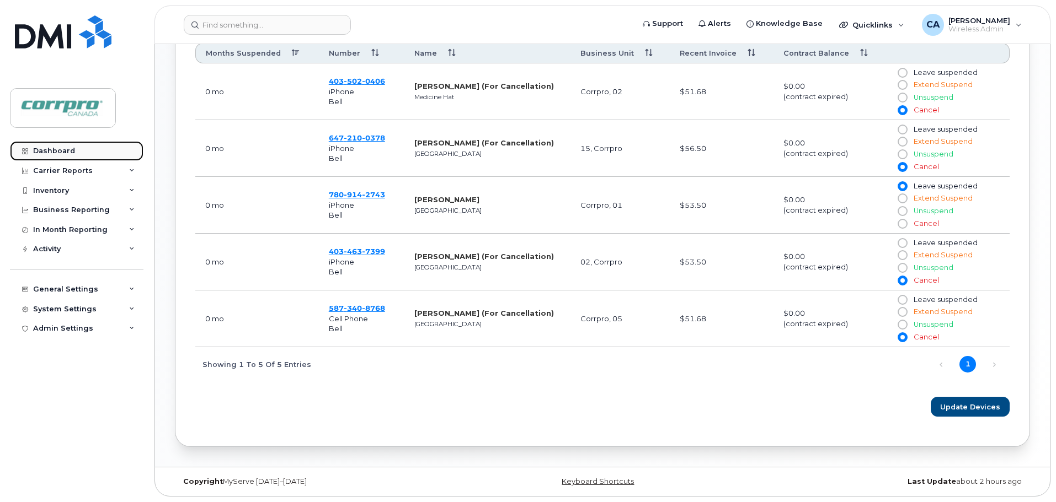
click at [71, 147] on div "Dashboard" at bounding box center [54, 151] width 42 height 9
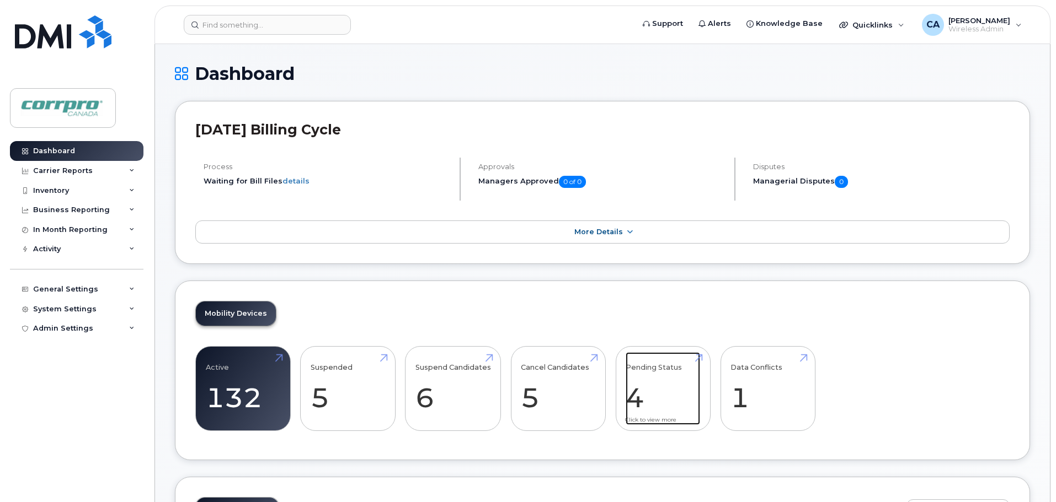
click at [632, 399] on link "Pending Status 4" at bounding box center [662, 388] width 74 height 73
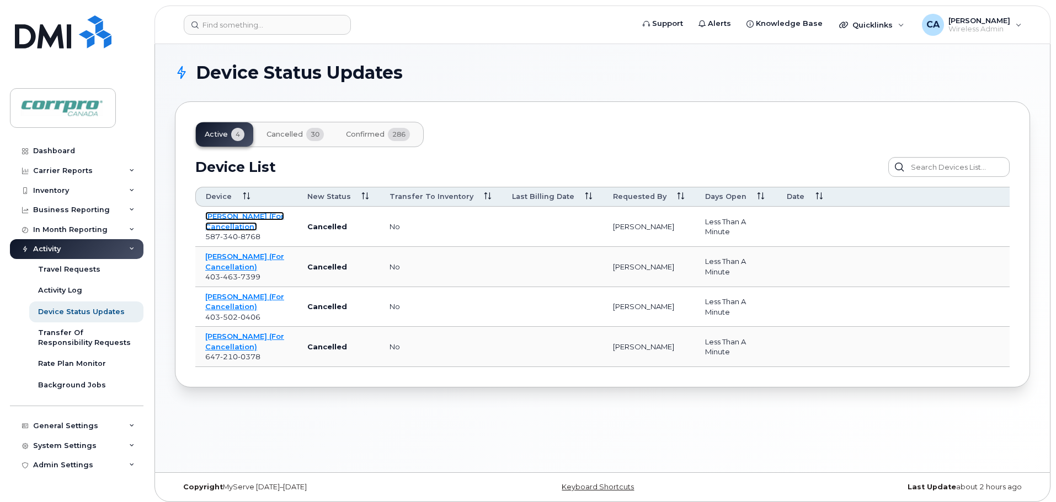
click at [221, 226] on link "[PERSON_NAME] (For Cancellation)" at bounding box center [244, 221] width 79 height 19
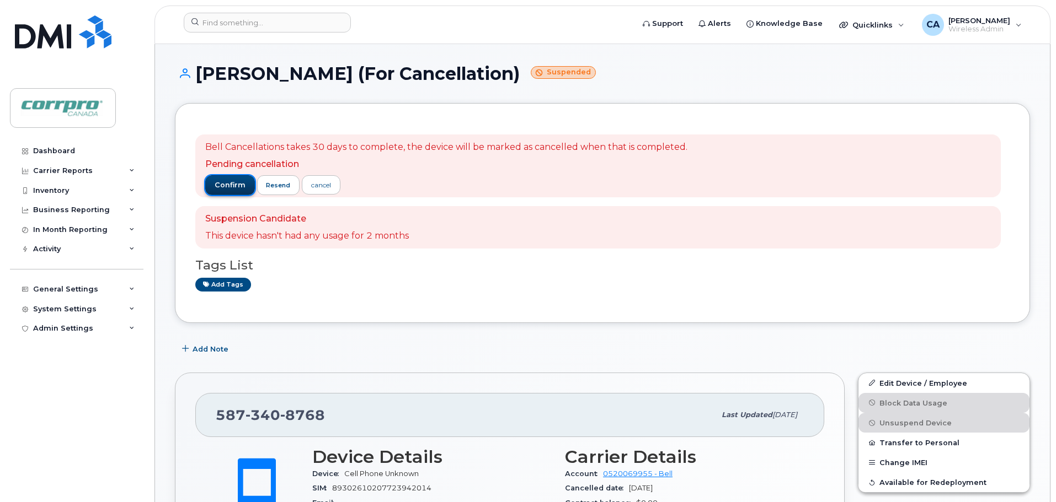
click at [223, 183] on span "confirm" at bounding box center [230, 185] width 31 height 10
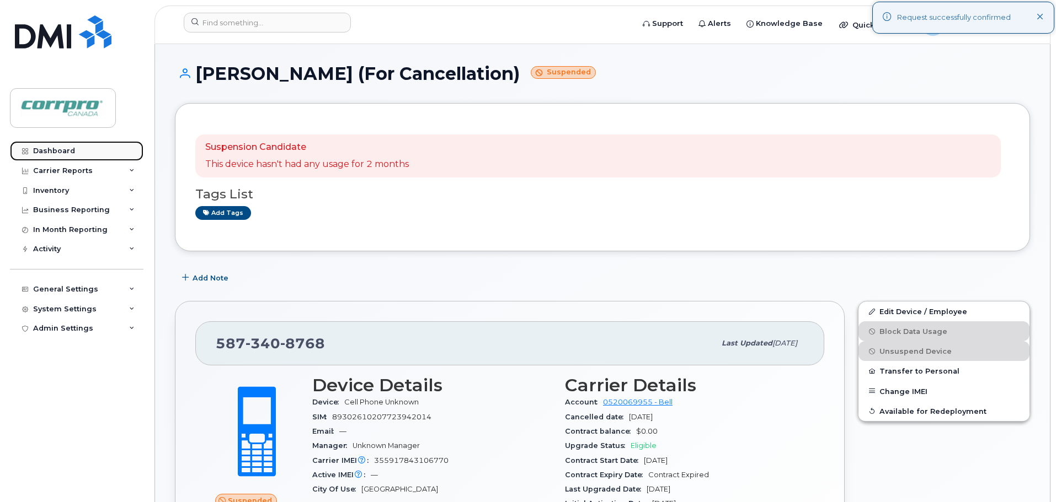
click at [45, 152] on div "Dashboard" at bounding box center [54, 151] width 42 height 9
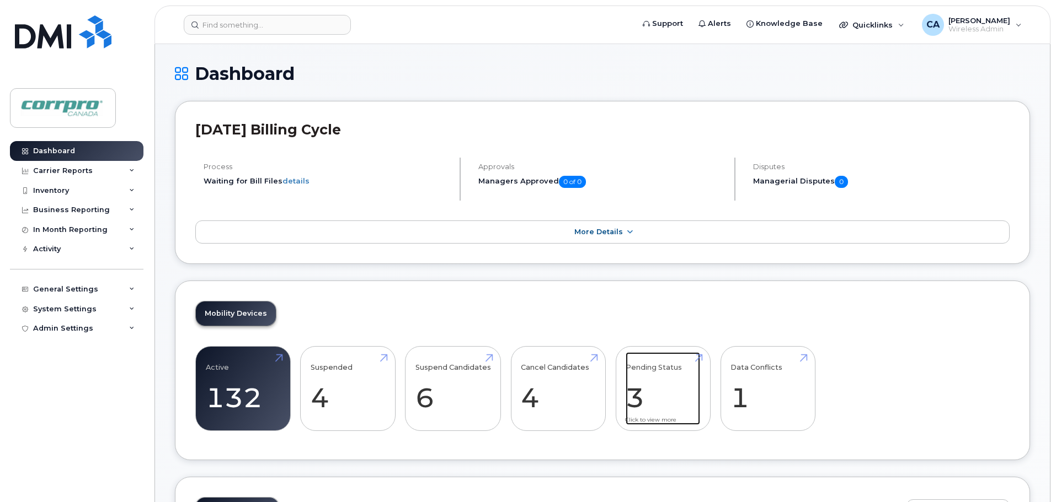
click at [634, 388] on link "Pending Status 3" at bounding box center [662, 388] width 74 height 73
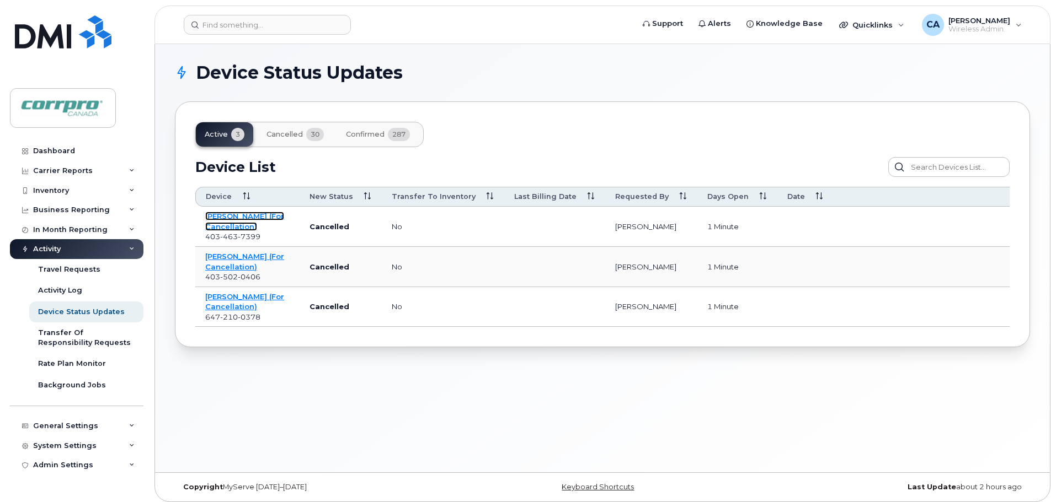
click at [227, 221] on link "[PERSON_NAME] (For Cancellation)" at bounding box center [244, 221] width 79 height 19
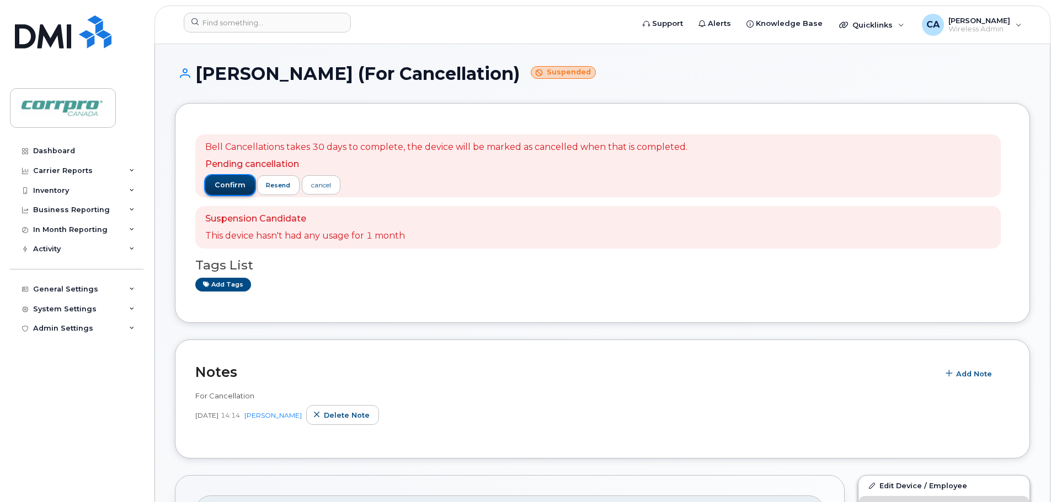
click at [235, 186] on span "confirm" at bounding box center [230, 185] width 31 height 10
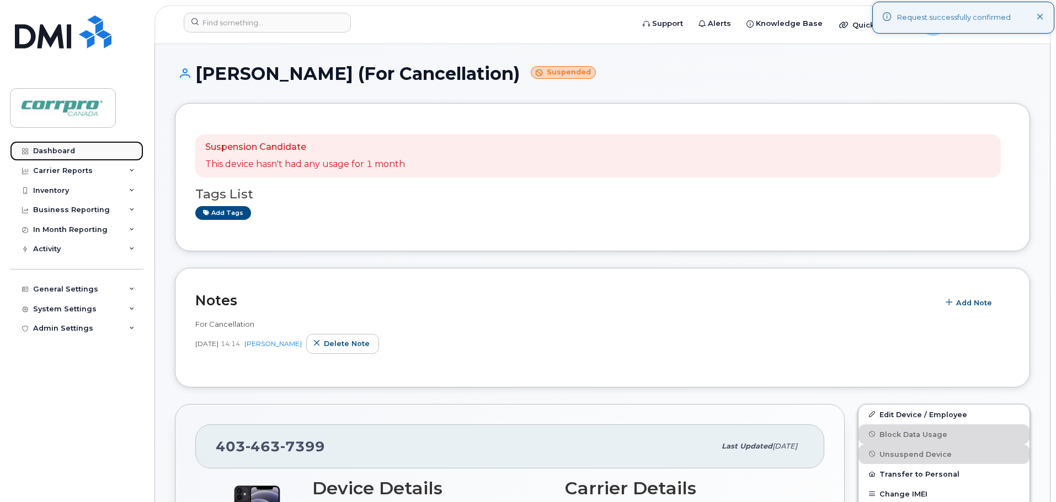
click at [61, 152] on div "Dashboard" at bounding box center [54, 151] width 42 height 9
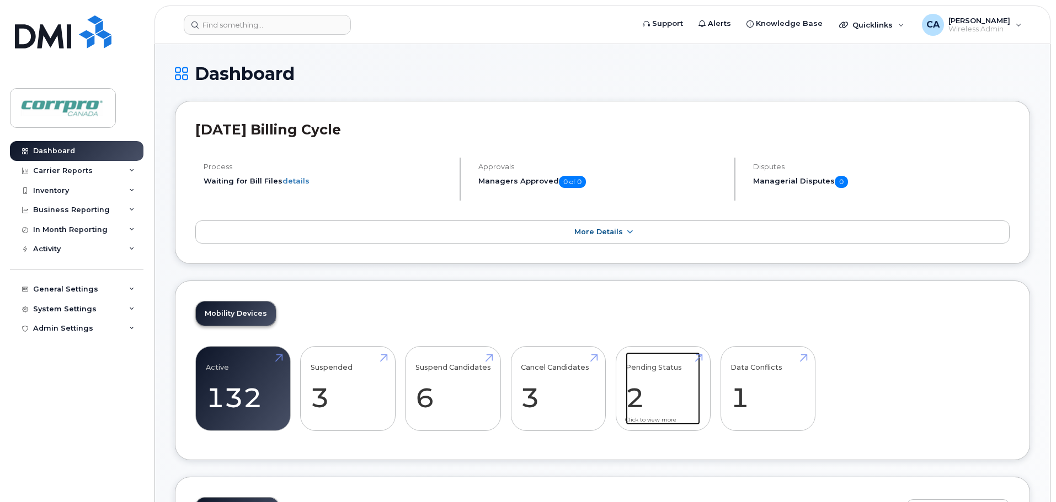
click at [641, 403] on link "Pending Status 2" at bounding box center [662, 388] width 74 height 73
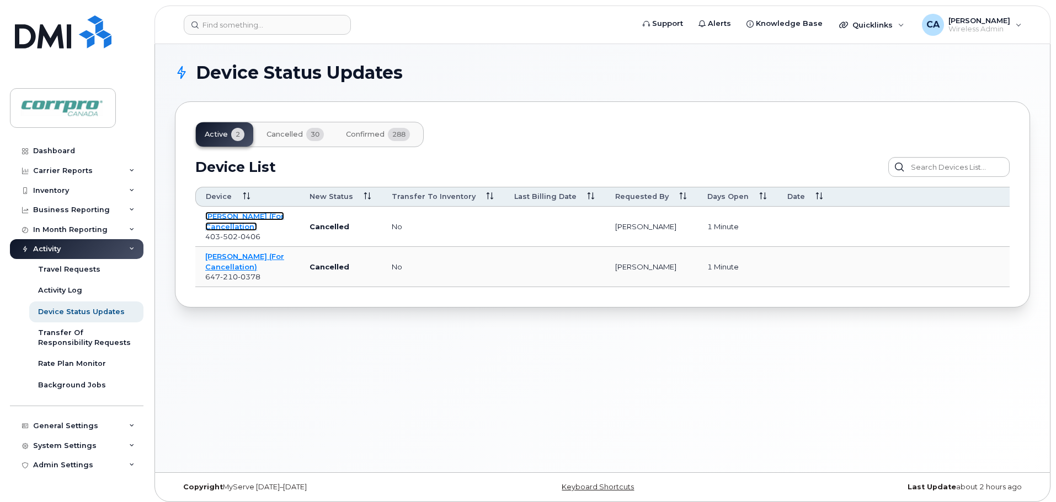
click at [239, 223] on link "[PERSON_NAME] (For Cancellation)" at bounding box center [244, 221] width 79 height 19
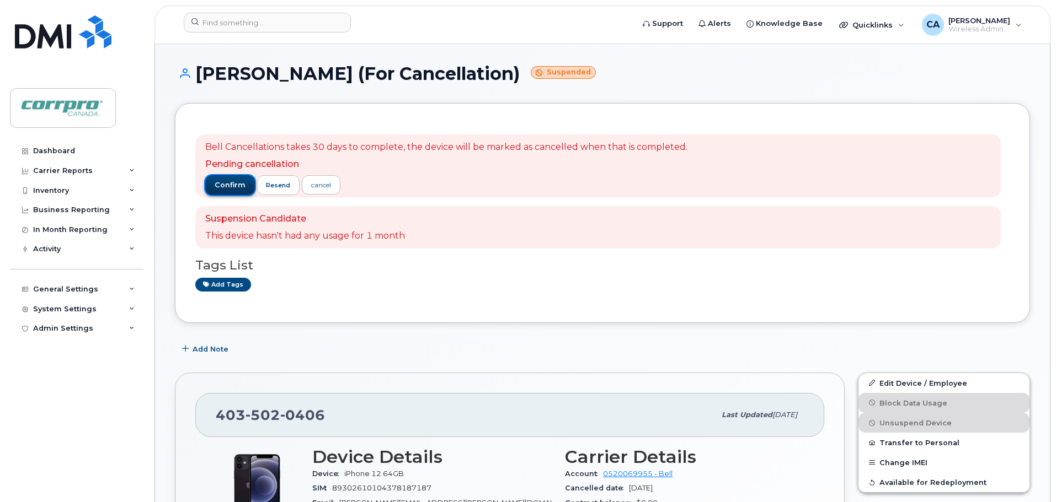
click at [219, 189] on span "confirm" at bounding box center [230, 185] width 31 height 10
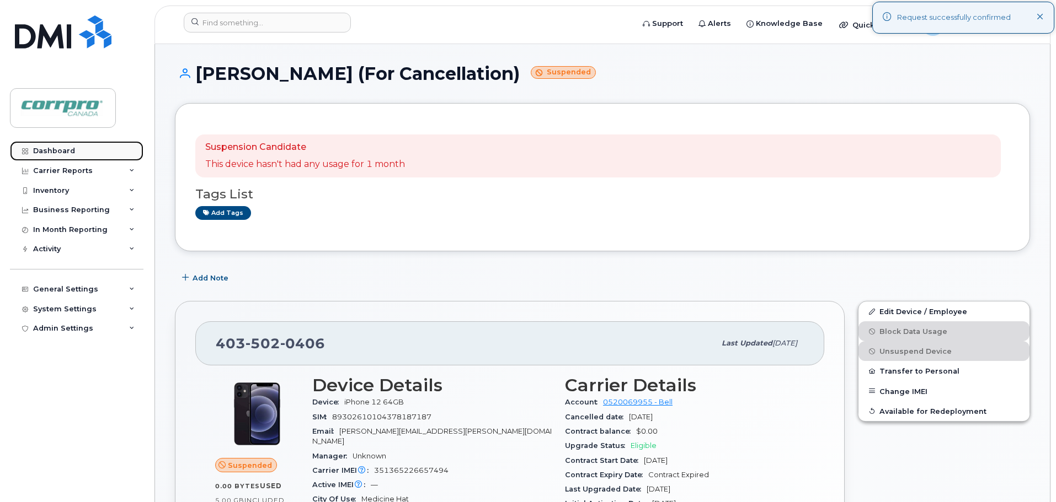
click at [72, 153] on div "Dashboard" at bounding box center [54, 151] width 42 height 9
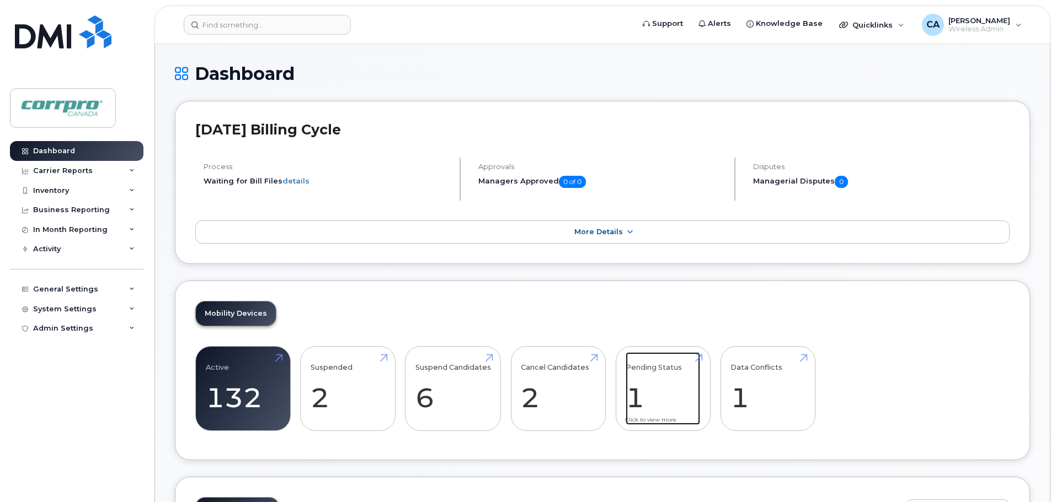
click at [644, 408] on link "Pending Status 1" at bounding box center [662, 388] width 74 height 73
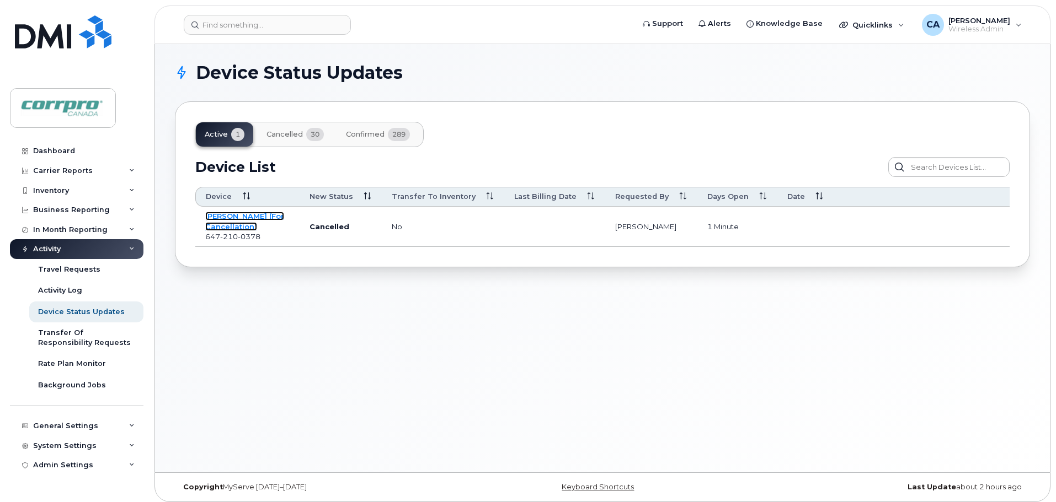
click at [234, 220] on link "[PERSON_NAME] (For Cancellation)" at bounding box center [244, 221] width 79 height 19
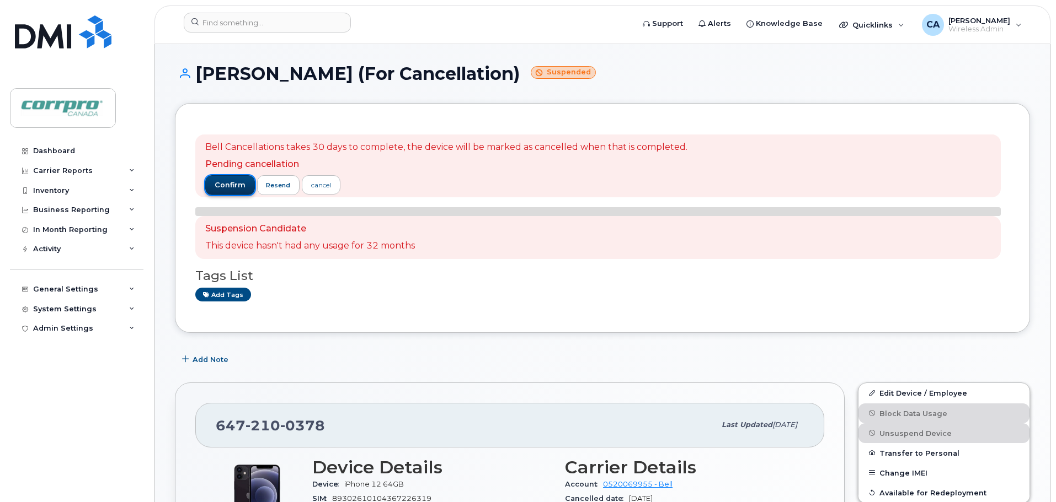
click at [223, 187] on span "confirm" at bounding box center [230, 185] width 31 height 10
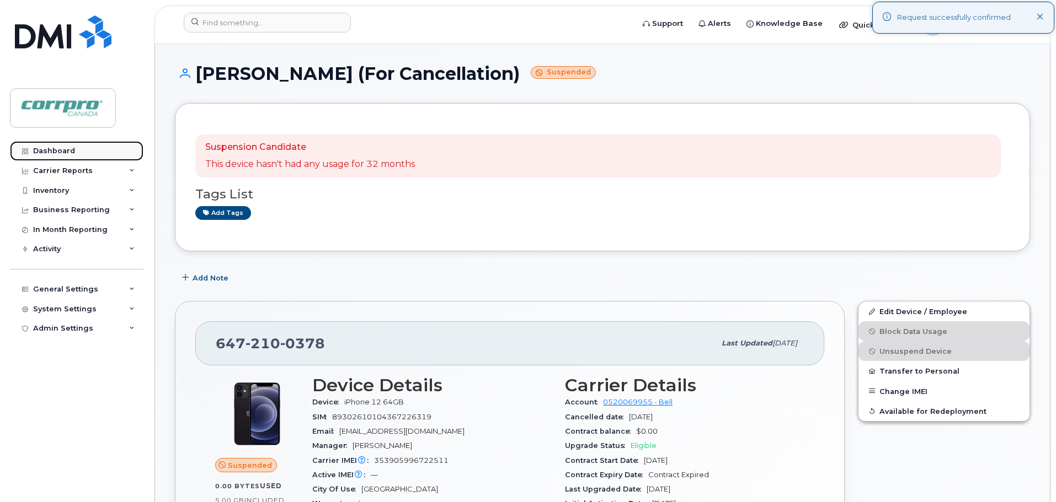
click at [60, 155] on div "Dashboard" at bounding box center [54, 151] width 42 height 9
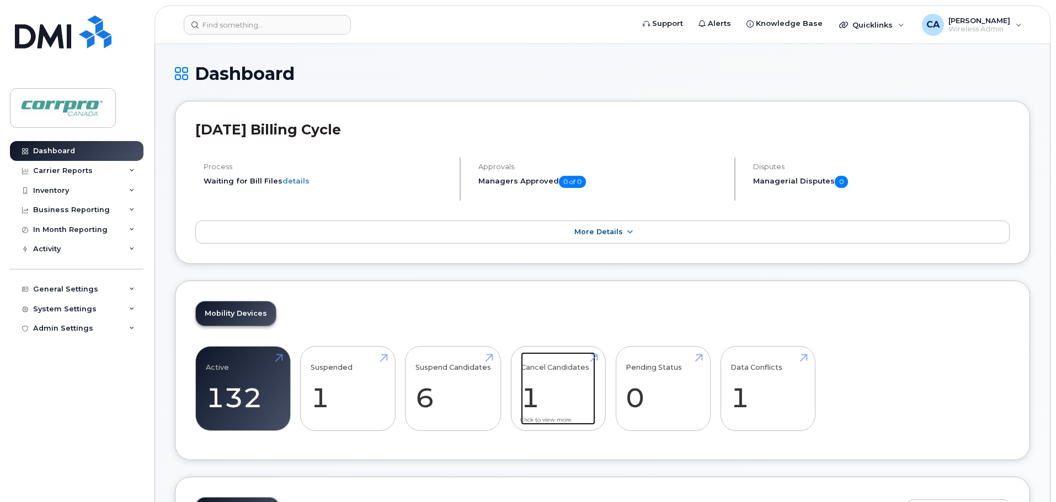
click at [526, 405] on link "Cancel Candidates 1" at bounding box center [558, 388] width 74 height 73
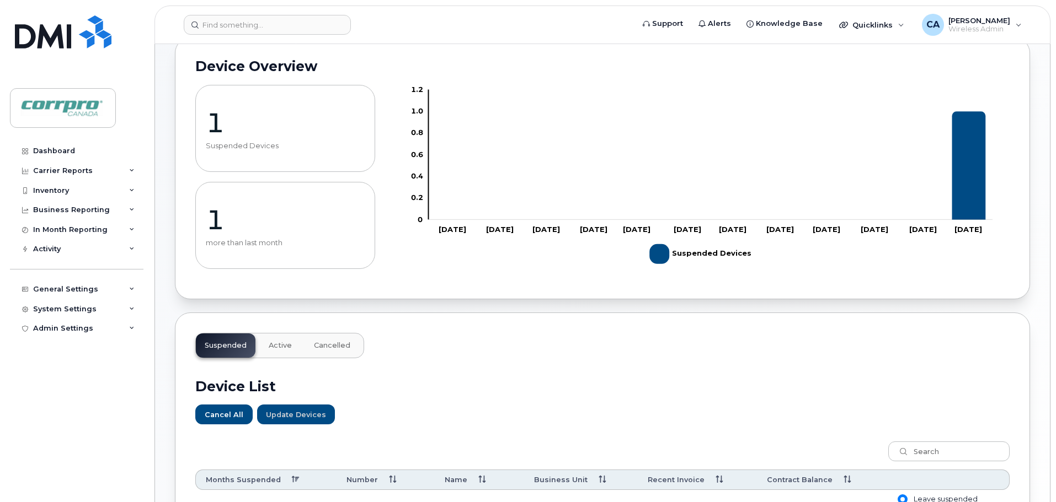
scroll to position [268, 0]
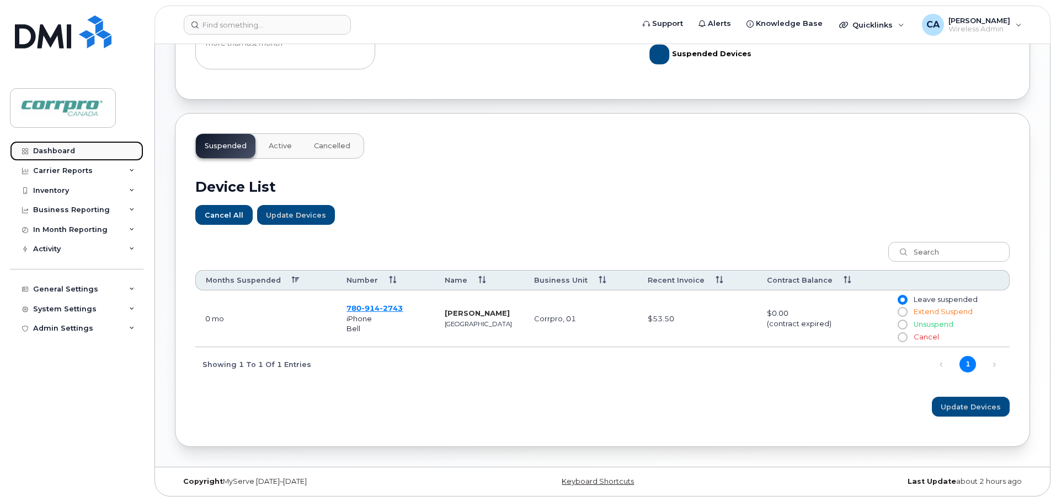
click at [73, 152] on link "Dashboard" at bounding box center [76, 151] width 133 height 20
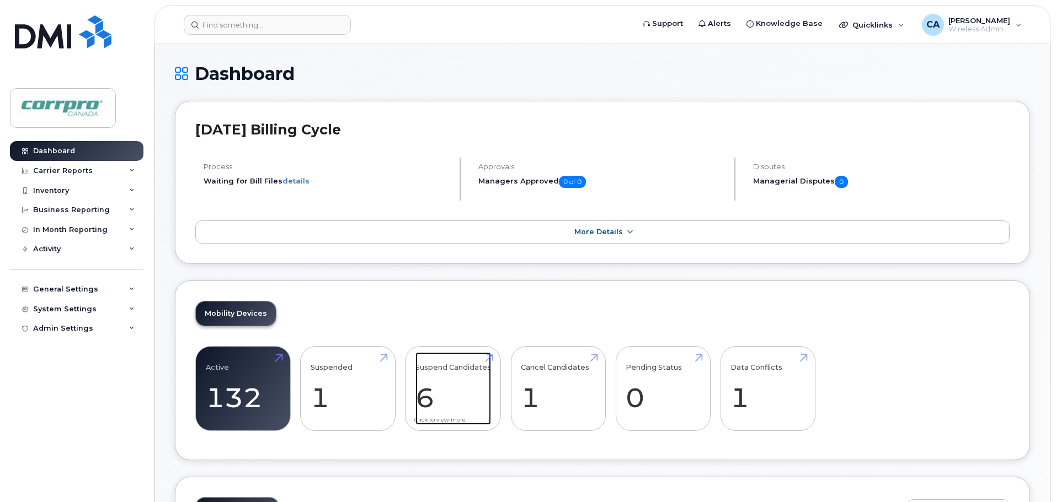
click at [422, 410] on link "Suspend Candidates 6" at bounding box center [453, 388] width 76 height 73
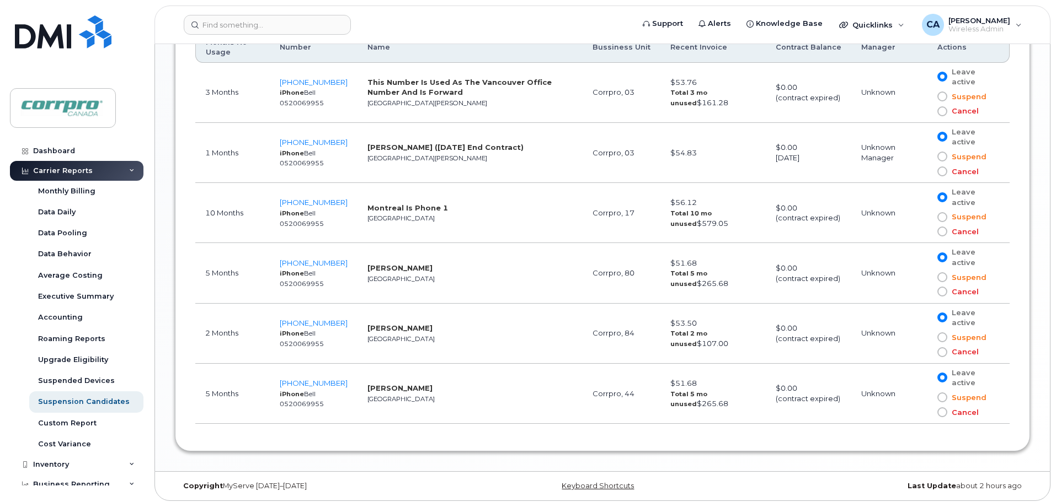
scroll to position [707, 0]
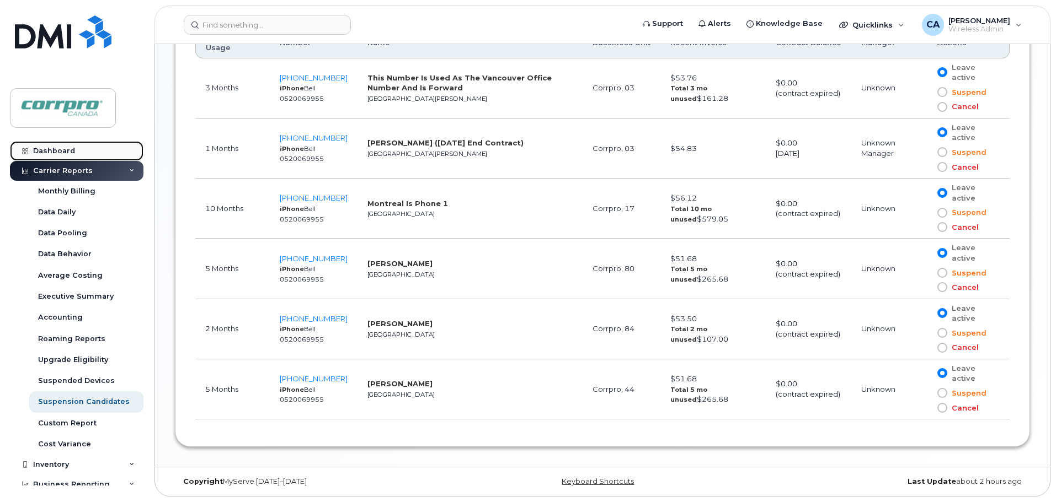
click at [61, 148] on div "Dashboard" at bounding box center [54, 151] width 42 height 9
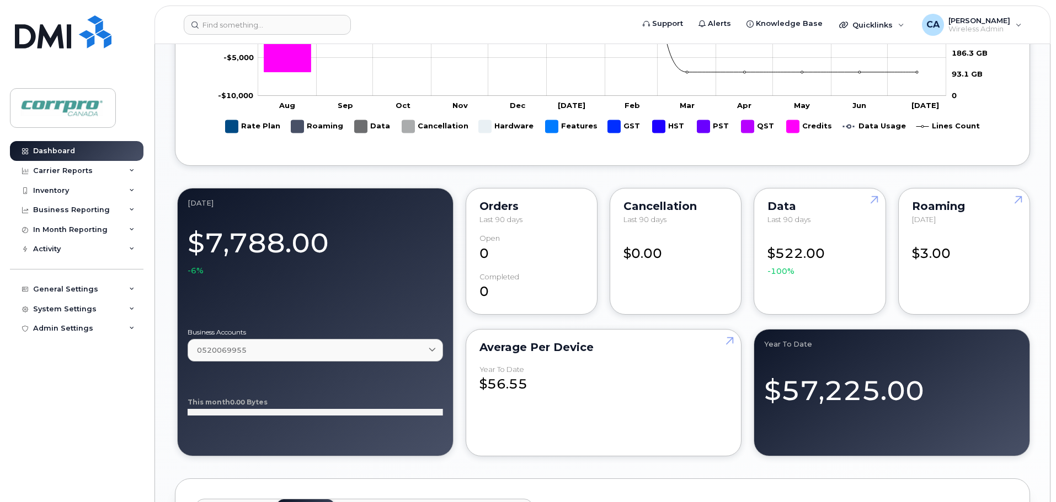
scroll to position [717, 0]
